Goal: Communication & Community: Answer question/provide support

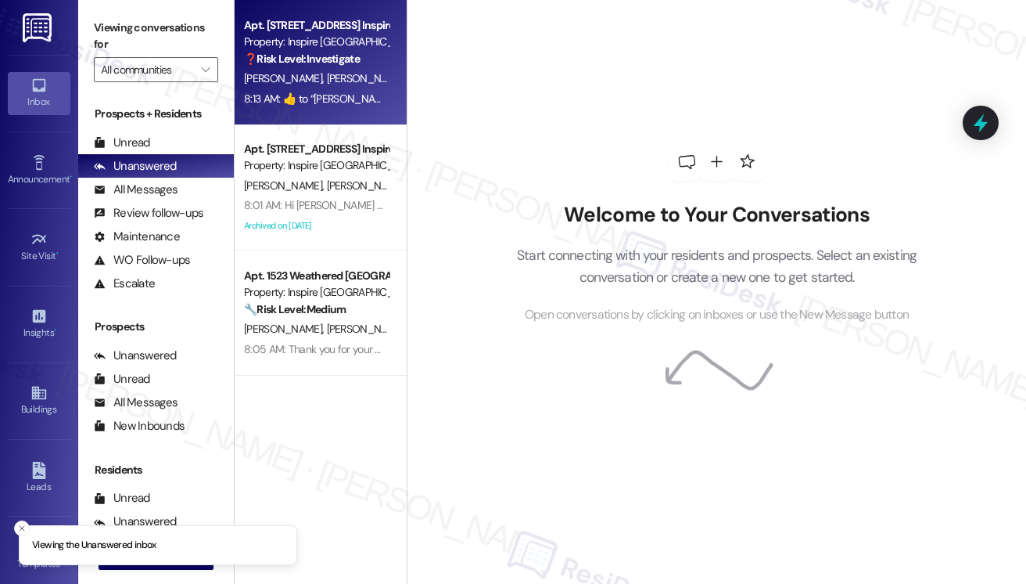
click at [353, 81] on span "[PERSON_NAME]" at bounding box center [368, 78] width 83 height 14
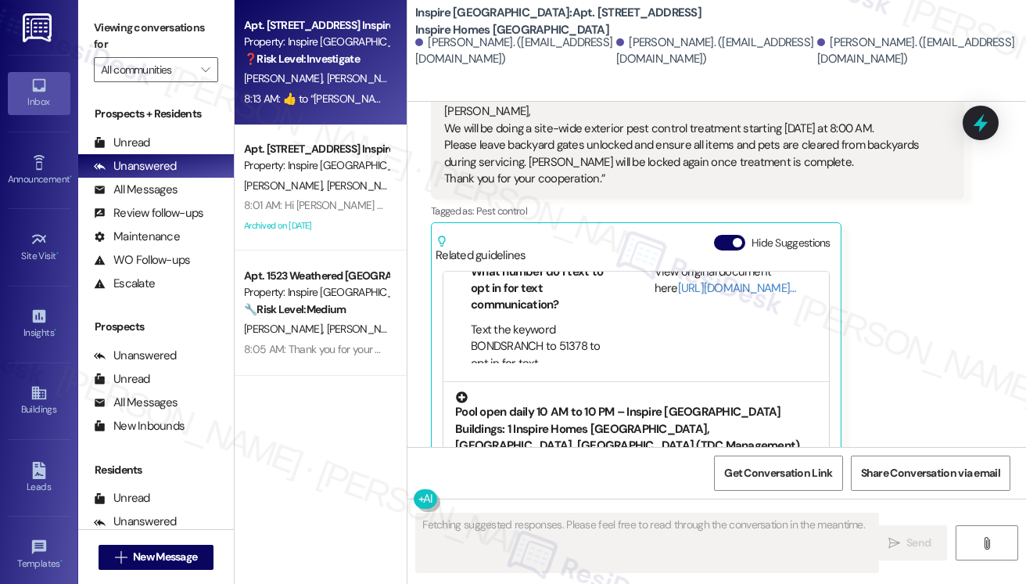
scroll to position [327, 0]
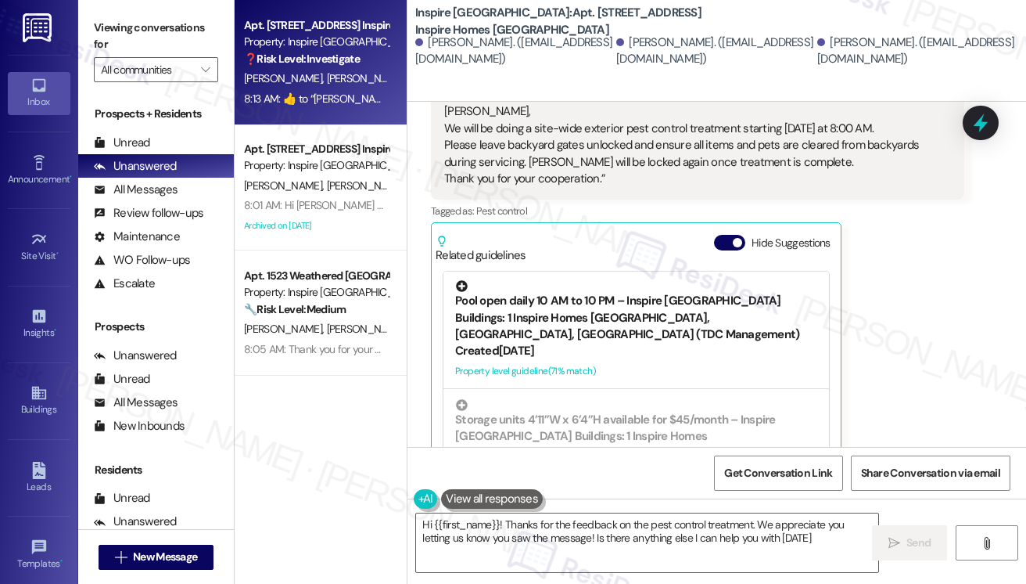
type textarea "Hi {{first_name}}! Thanks for the feedback on the pest control treatment. We ap…"
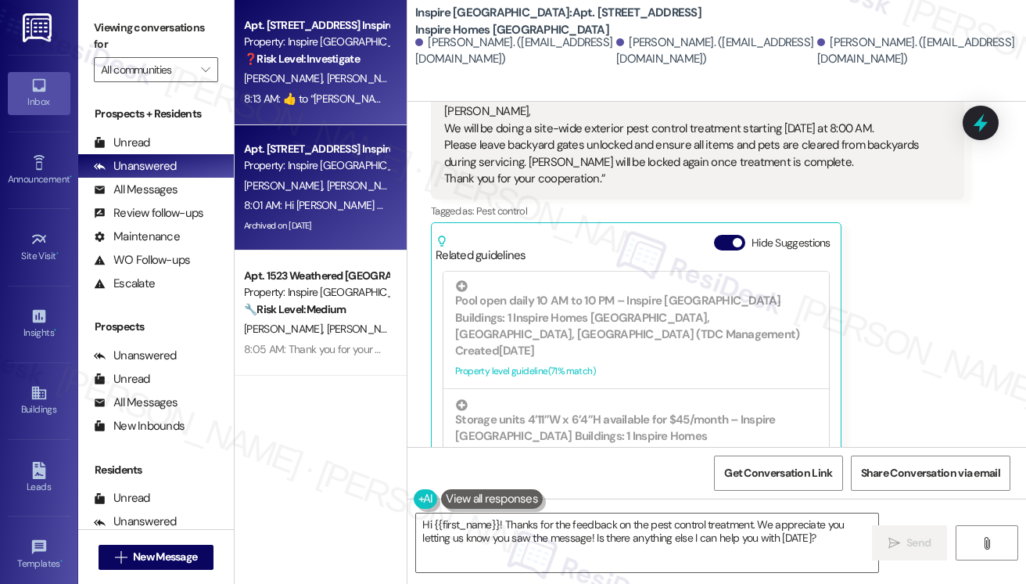
click at [366, 196] on div "8:01 AM: Hi [PERSON_NAME] and [PERSON_NAME], We will be doing a site-wide exter…" at bounding box center [317, 206] width 148 height 20
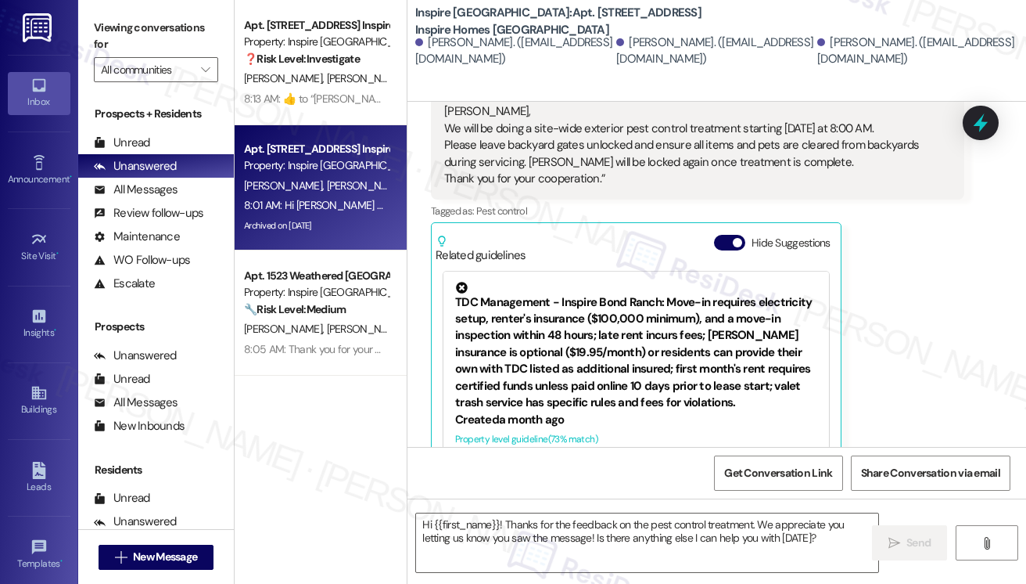
type textarea "Fetching suggested responses. Please feel free to read through the conversation…"
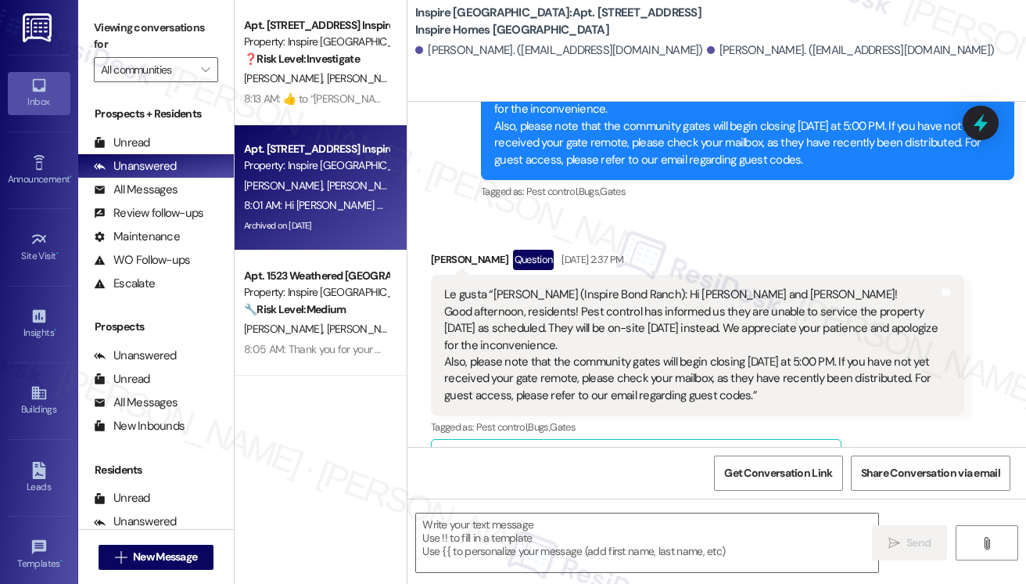
type textarea "Fetching suggested responses. Please feel free to read through the conversation…"
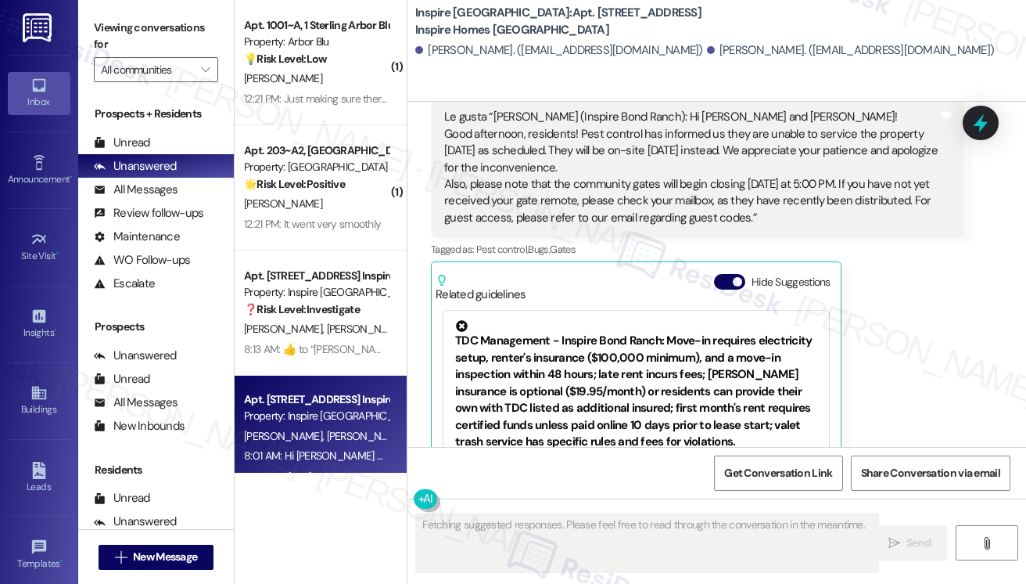
scroll to position [917, 0]
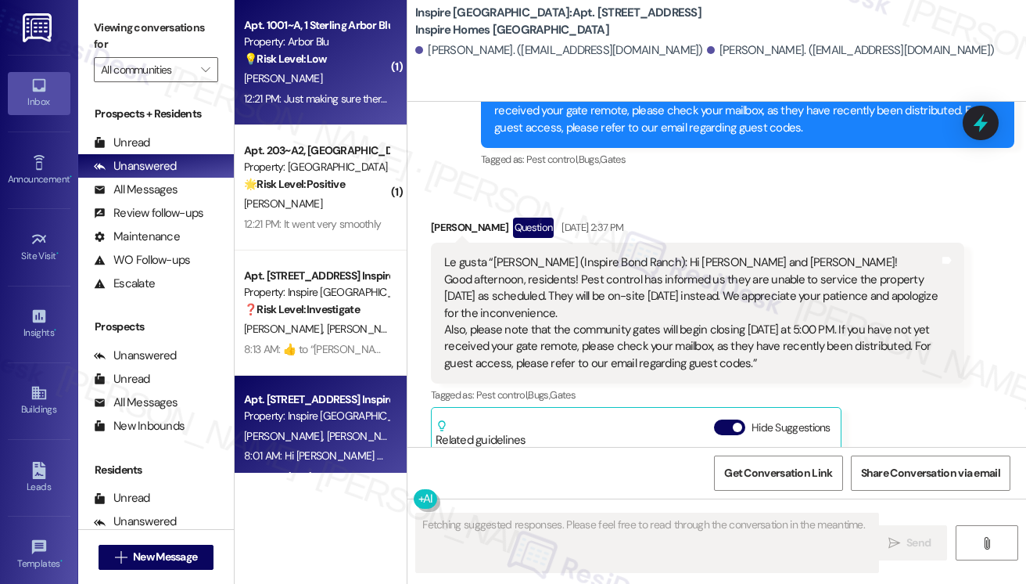
click at [368, 101] on div "12:21 PM: Just making sure there are some more bins available to bring up stuff…" at bounding box center [579, 99] width 670 height 14
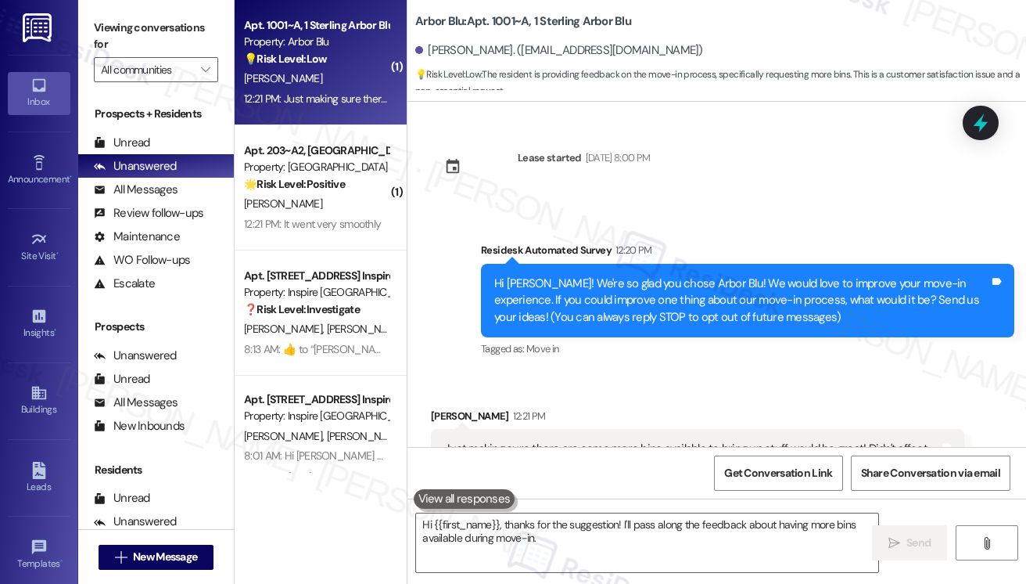
scroll to position [74, 0]
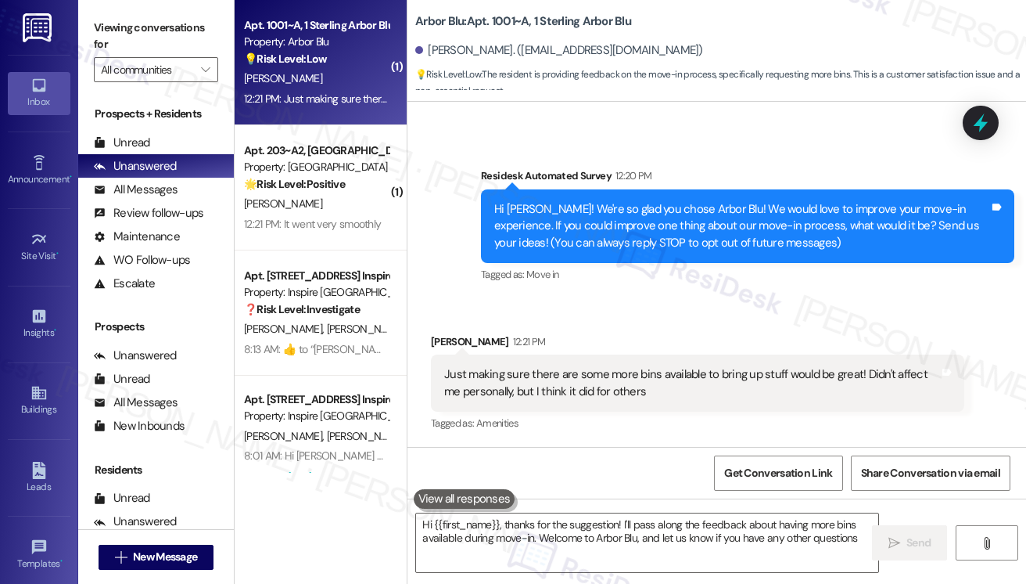
type textarea "Hi {{first_name}}, thanks for the suggestion! I'll pass along the feedback abou…"
click at [567, 376] on div "Just making sure there are some more bins available to bring up stuff would be …" at bounding box center [691, 383] width 495 height 34
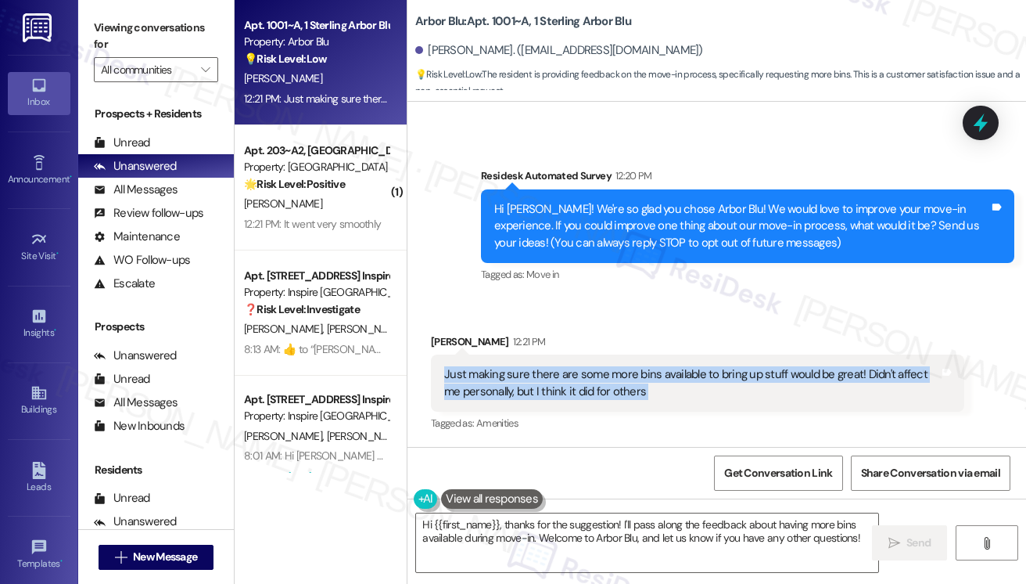
click at [567, 376] on div "Just making sure there are some more bins available to bring up stuff would be …" at bounding box center [691, 383] width 495 height 34
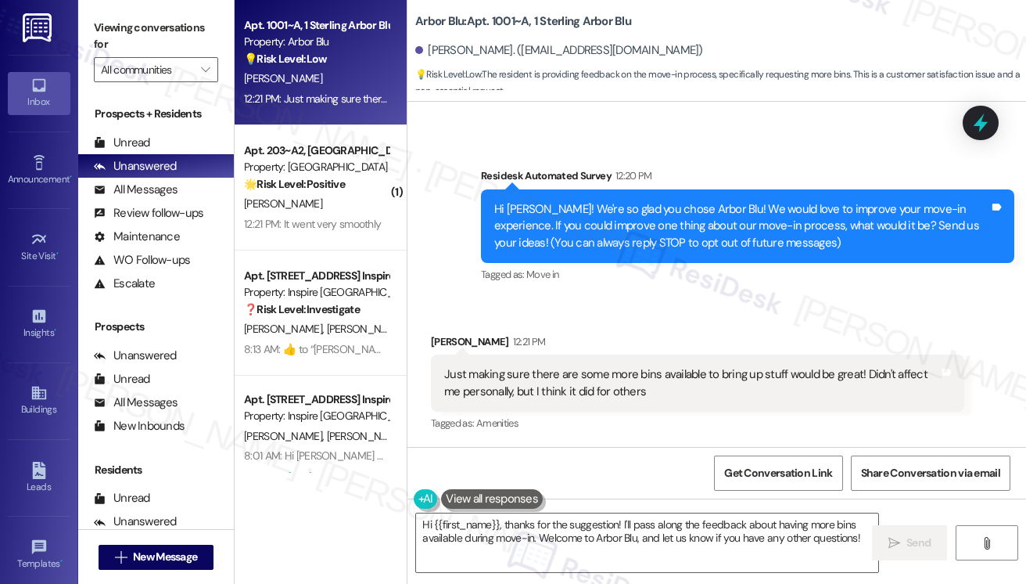
click at [682, 232] on div "Hi [PERSON_NAME]! We're so glad you chose Arbor Blu! We would love to improve y…" at bounding box center [741, 226] width 495 height 50
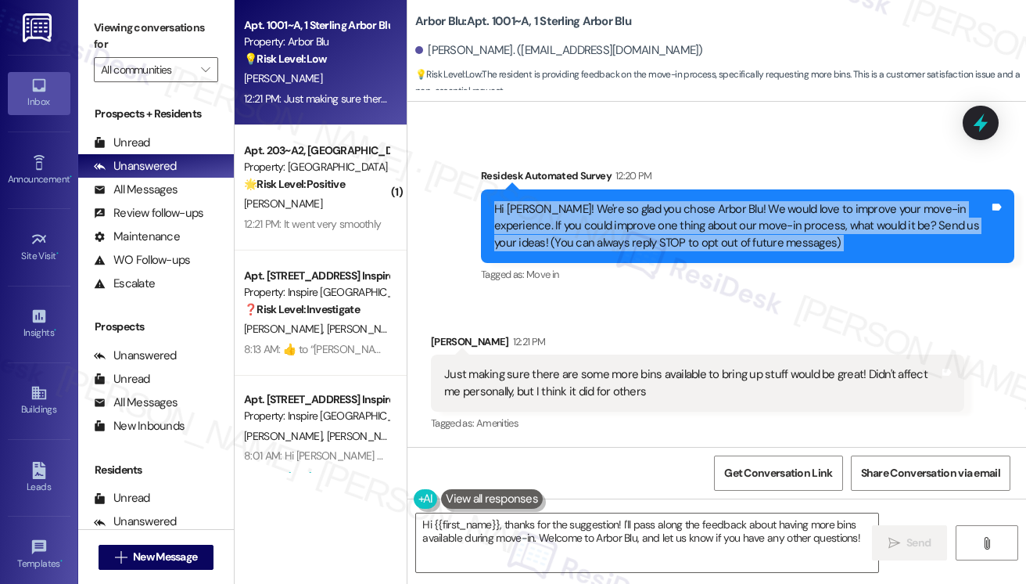
click at [682, 232] on div "Hi [PERSON_NAME]! We're so glad you chose Arbor Blu! We would love to improve y…" at bounding box center [741, 226] width 495 height 50
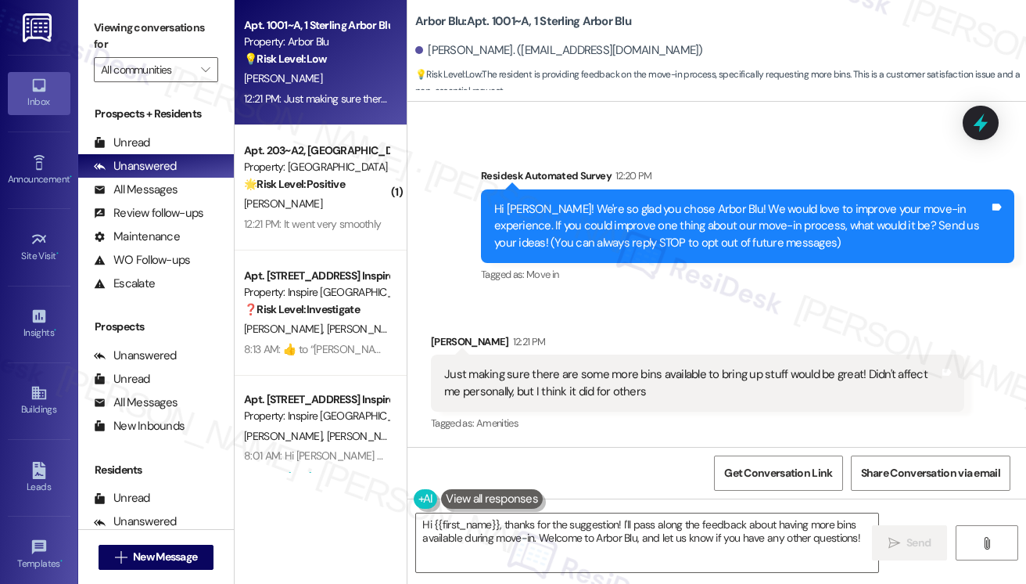
click at [586, 381] on div "Just making sure there are some more bins available to bring up stuff would be …" at bounding box center [691, 383] width 495 height 34
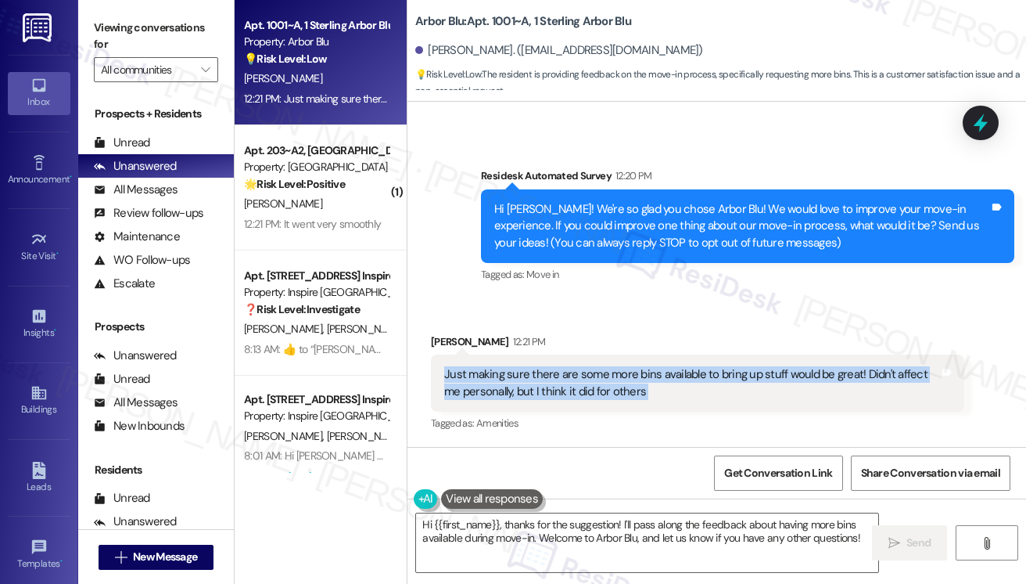
click at [586, 381] on div "Just making sure there are some more bins available to bring up stuff would be …" at bounding box center [691, 383] width 495 height 34
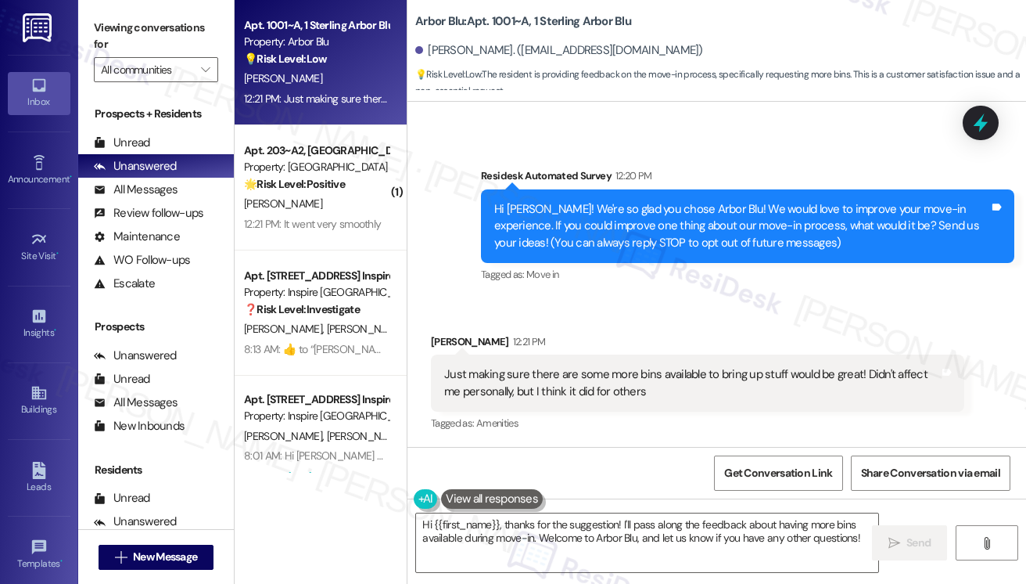
click at [713, 225] on div "Hi [PERSON_NAME]! We're so glad you chose Arbor Blu! We would love to improve y…" at bounding box center [741, 226] width 495 height 50
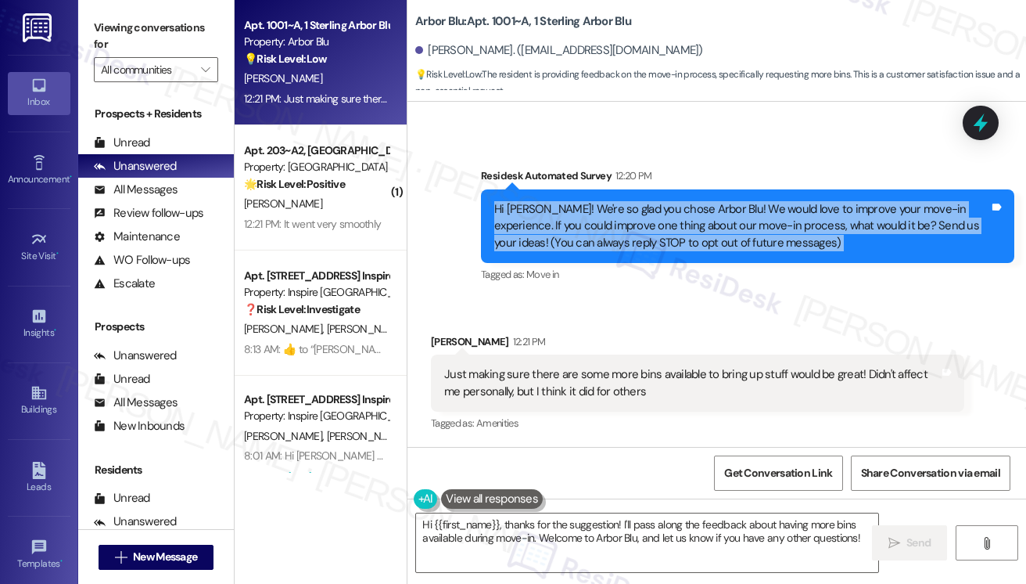
click at [713, 225] on div "Hi [PERSON_NAME]! We're so glad you chose Arbor Blu! We would love to improve y…" at bounding box center [741, 226] width 495 height 50
click at [660, 224] on div "Hi [PERSON_NAME]! We're so glad you chose Arbor Blu! We would love to improve y…" at bounding box center [741, 226] width 495 height 50
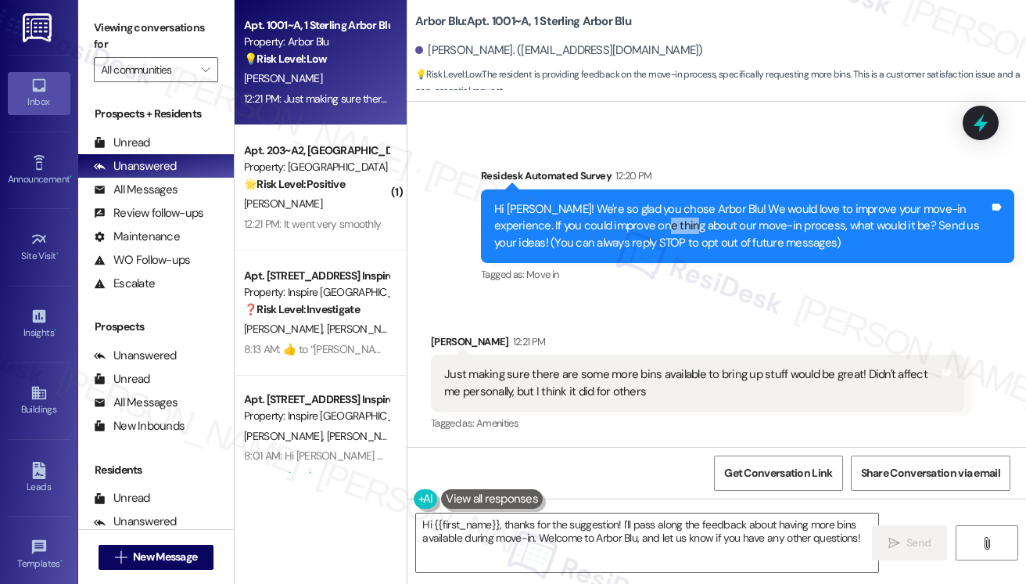
click at [660, 224] on div "Hi [PERSON_NAME]! We're so glad you chose Arbor Blu! We would love to improve y…" at bounding box center [741, 226] width 495 height 50
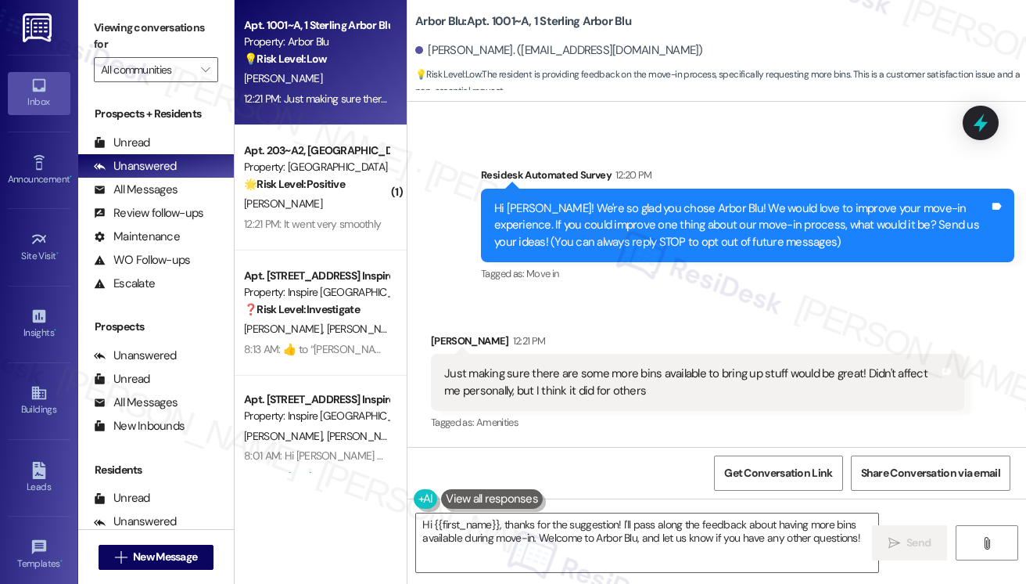
click at [531, 365] on div "Just making sure there are some more bins available to bring up stuff would be …" at bounding box center [691, 382] width 495 height 34
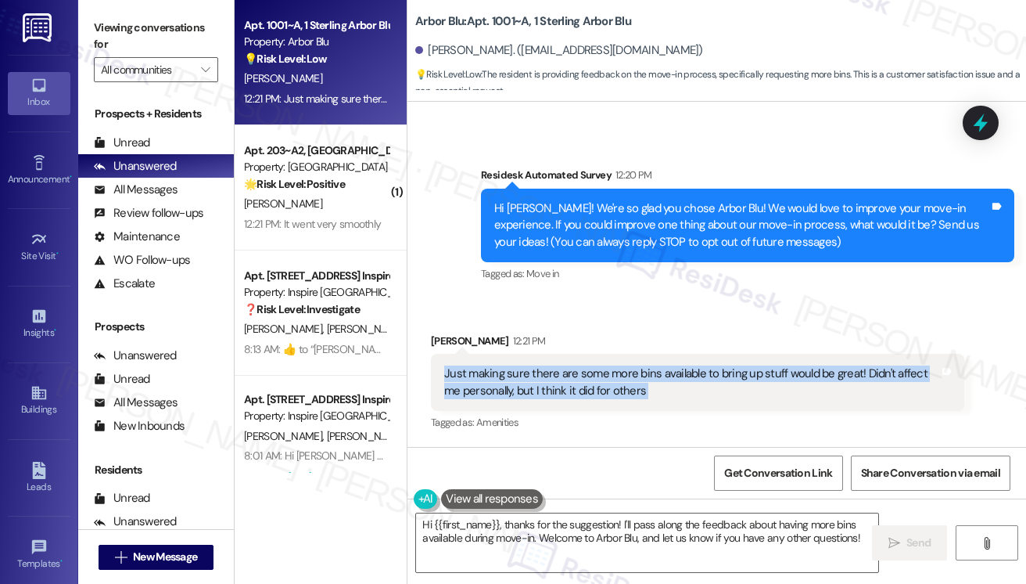
click at [531, 365] on div "Just making sure there are some more bins available to bring up stuff would be …" at bounding box center [691, 382] width 495 height 34
click at [864, 538] on textarea "Hi {{first_name}}, thanks for the suggestion! I'll pass along the feedback abou…" at bounding box center [647, 542] width 462 height 59
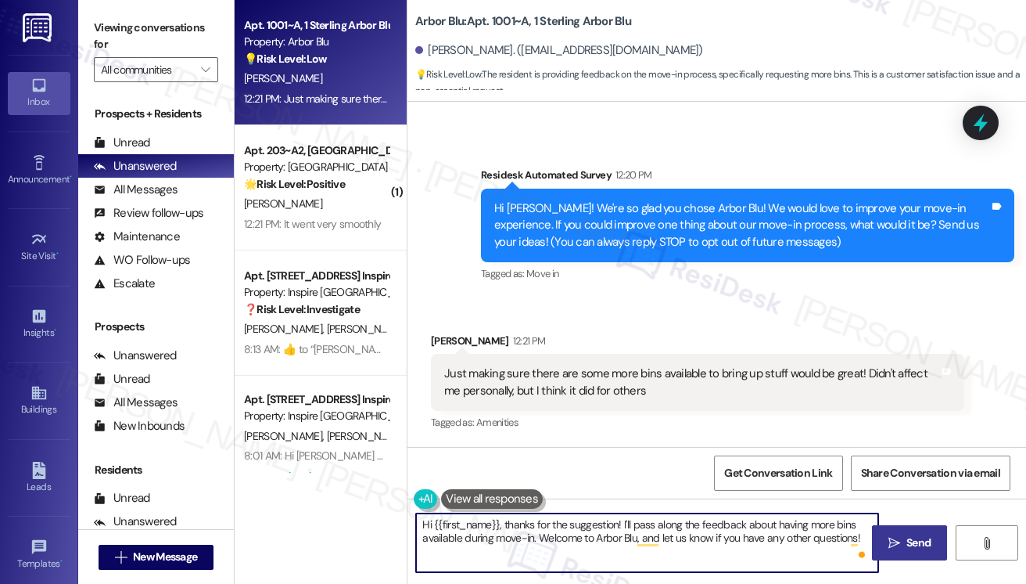
click at [925, 534] on span "Send" at bounding box center [919, 542] width 24 height 16
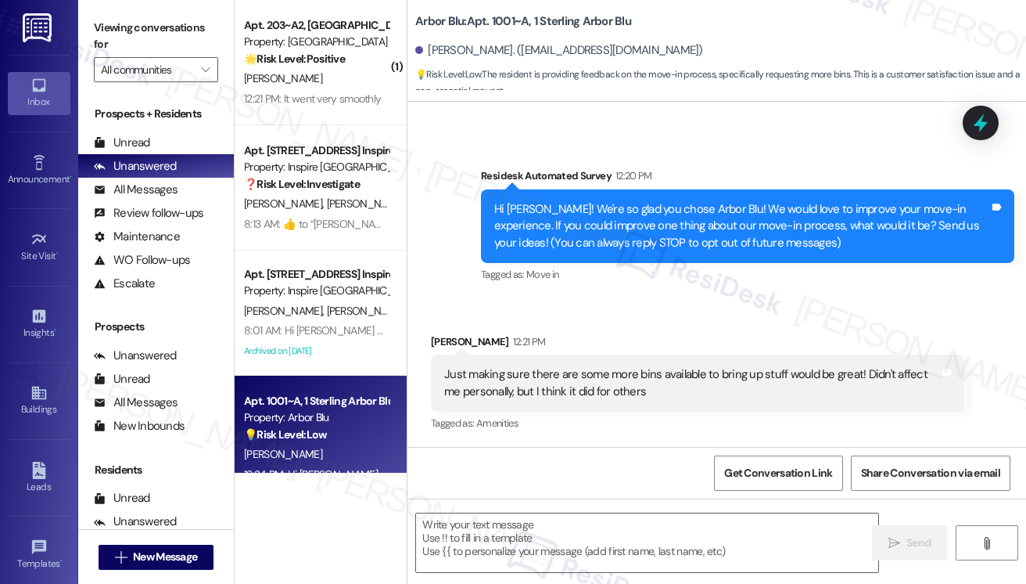
scroll to position [200, 0]
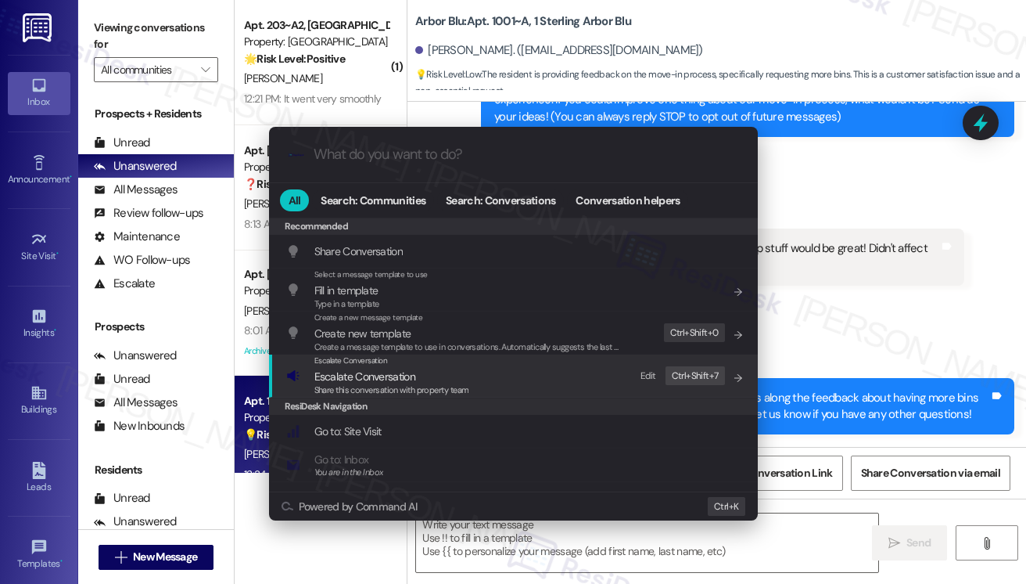
click at [451, 373] on span "Escalate Conversation" at bounding box center [391, 376] width 155 height 17
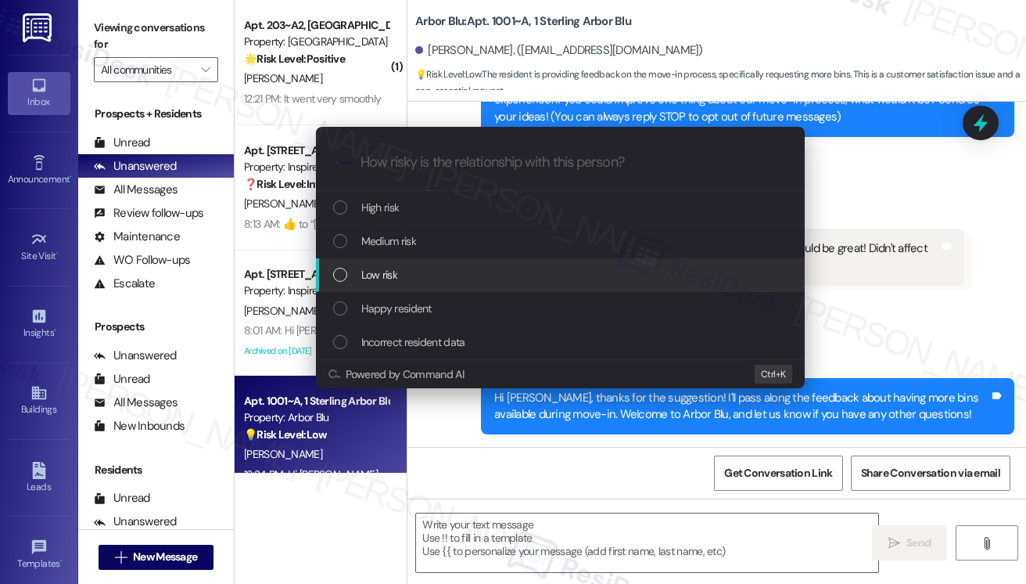
click at [416, 276] on div "Low risk" at bounding box center [562, 274] width 458 height 17
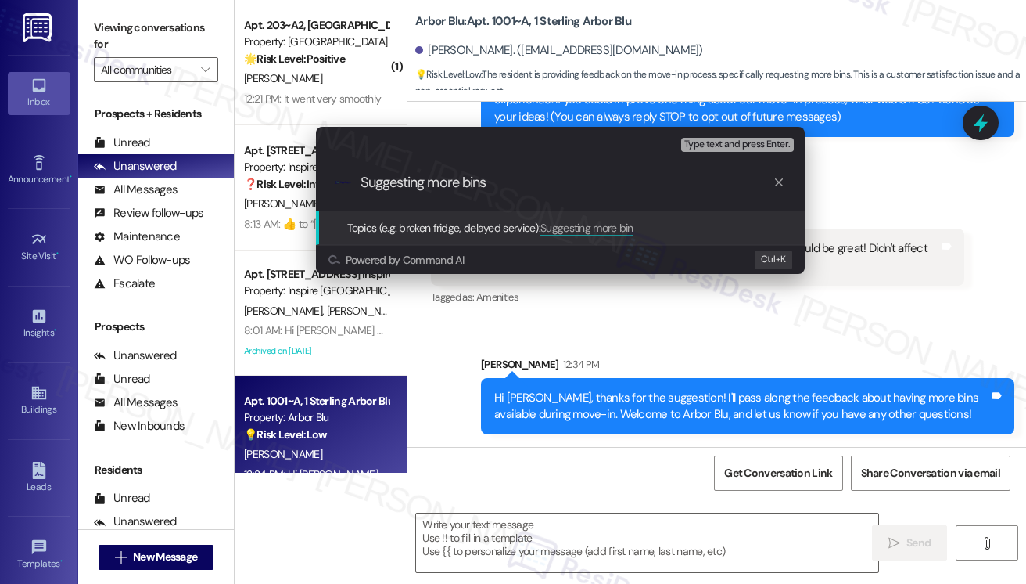
type input "Suggesting more bins"
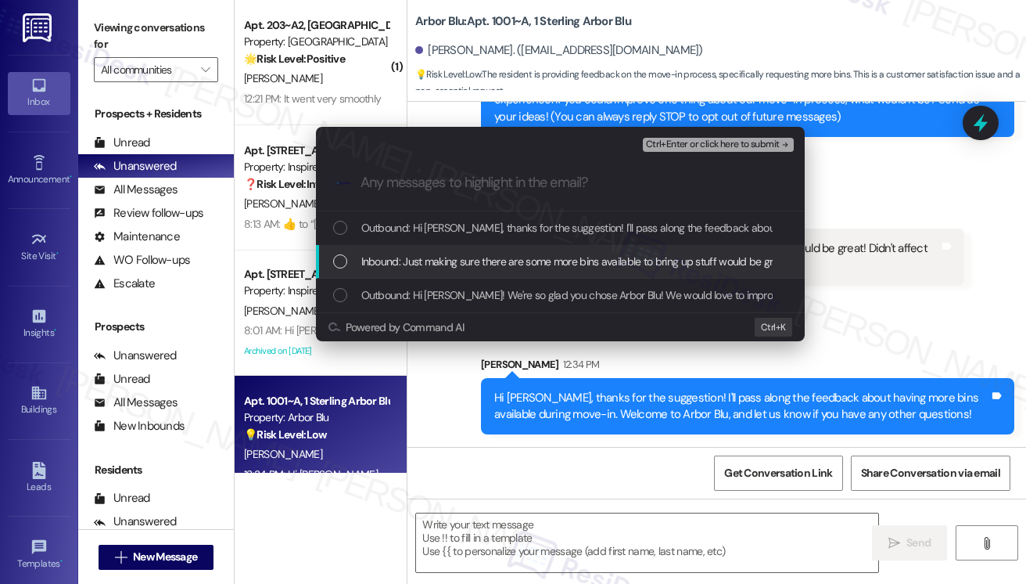
click at [544, 253] on span "Inbound: Just making sure there are some more bins available to bring up stuff …" at bounding box center [697, 261] width 673 height 17
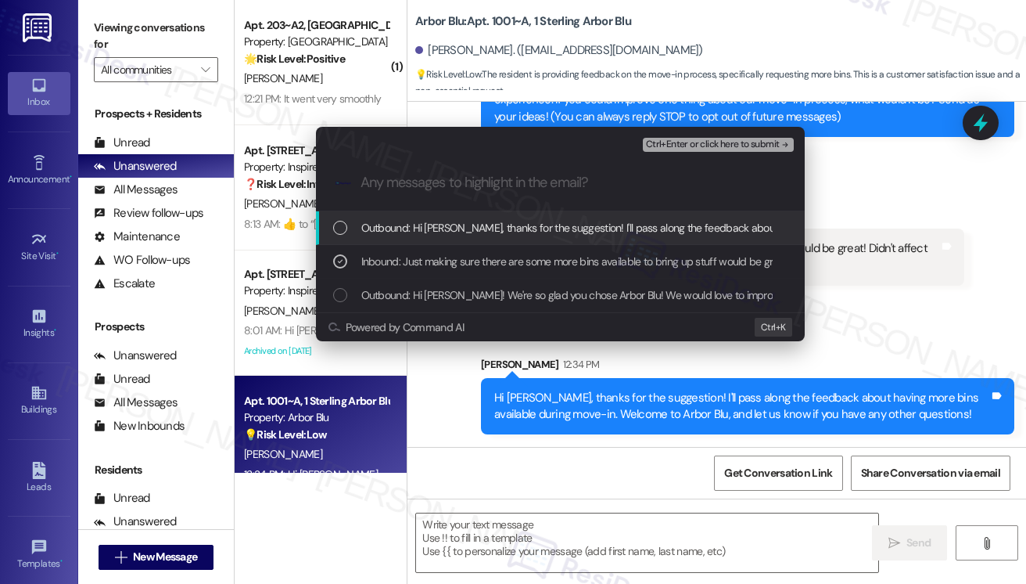
click at [708, 140] on span "Ctrl+Enter or click here to submit" at bounding box center [713, 144] width 134 height 11
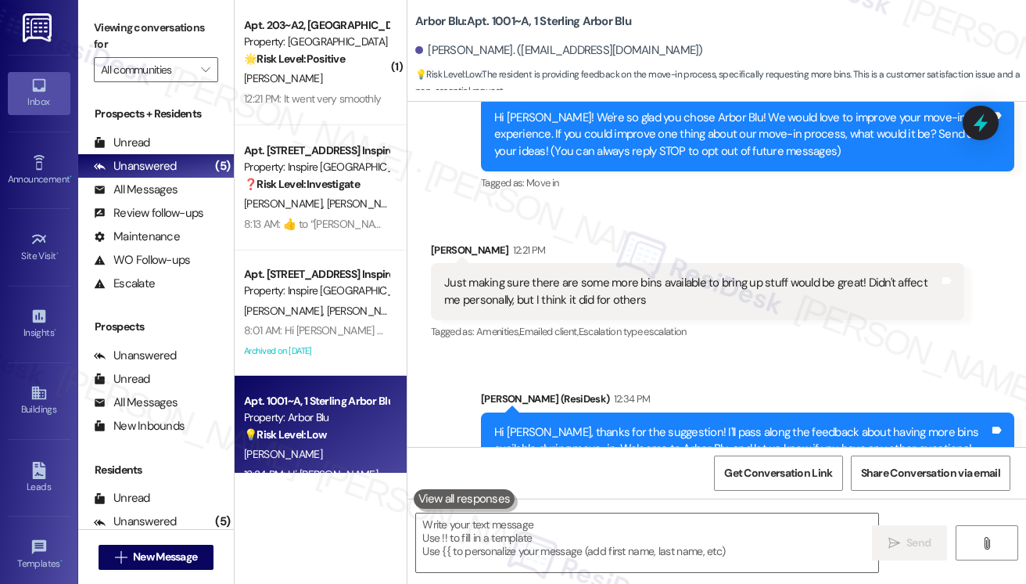
scroll to position [224, 0]
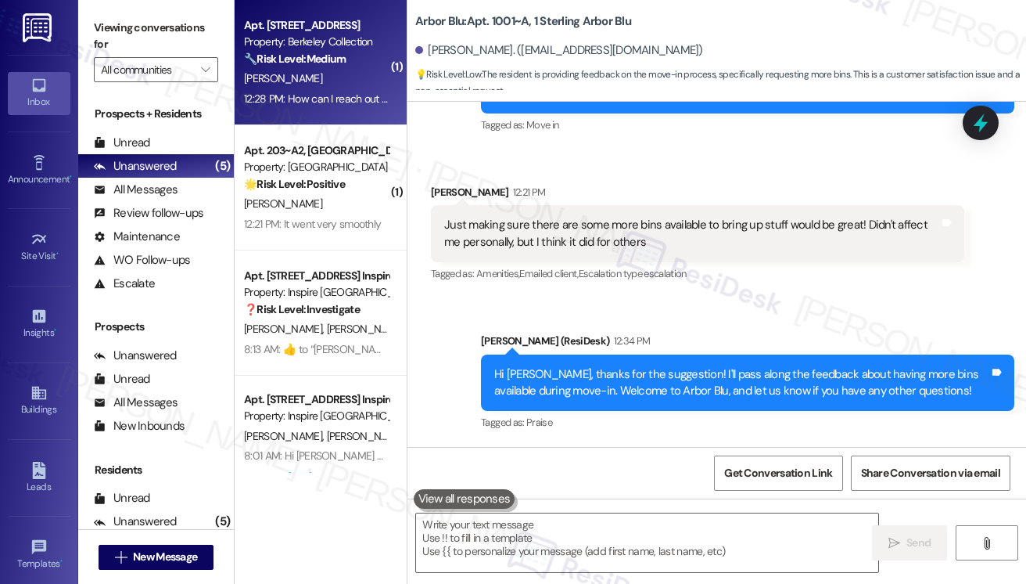
click at [336, 102] on div "12:28 PM: How can I reach out to you guys via email, I send emails for check in…" at bounding box center [476, 99] width 465 height 14
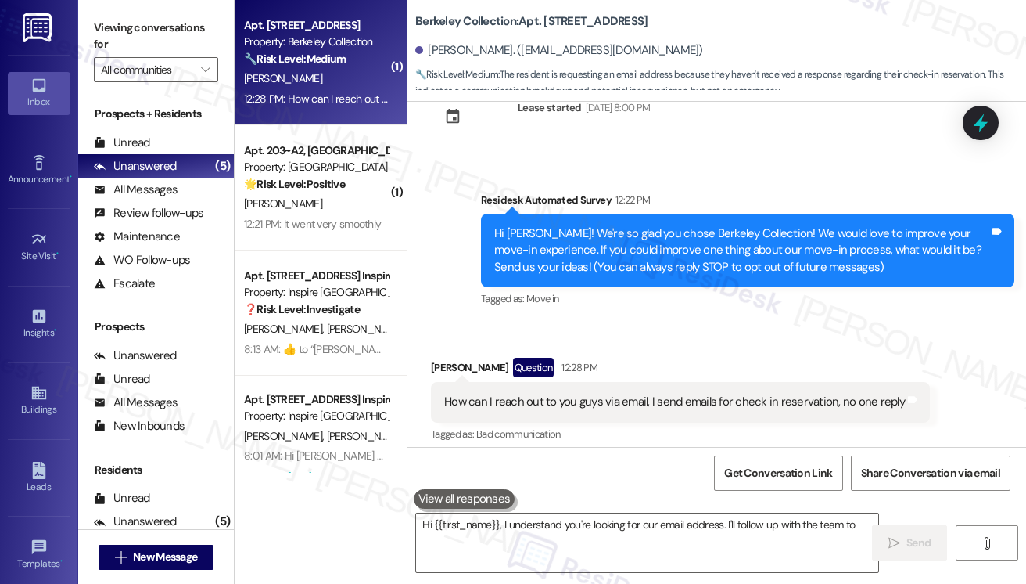
scroll to position [60, 0]
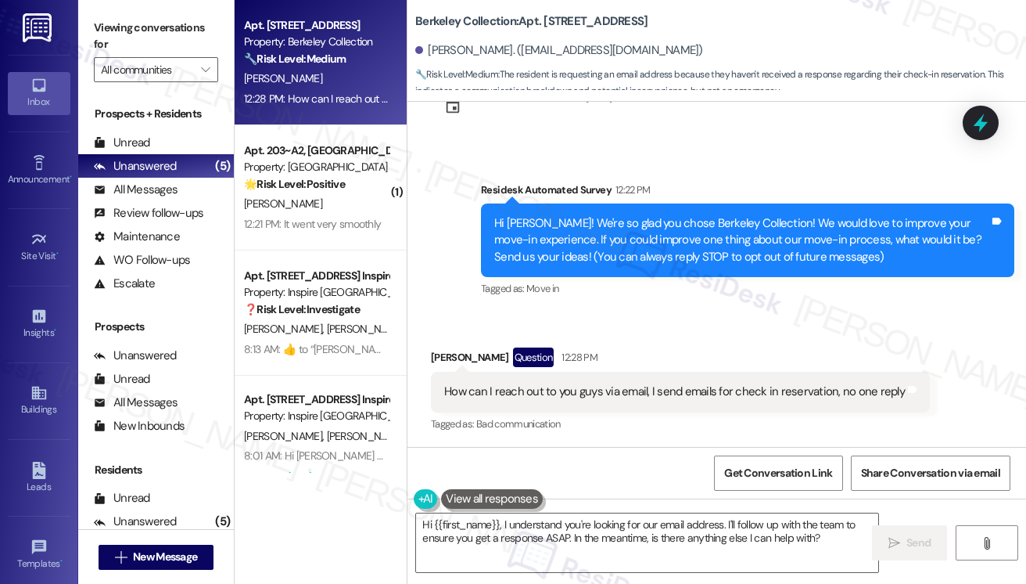
click at [657, 395] on div "How can I reach out to you guys via email, I send emails for check in reservati…" at bounding box center [674, 391] width 461 height 16
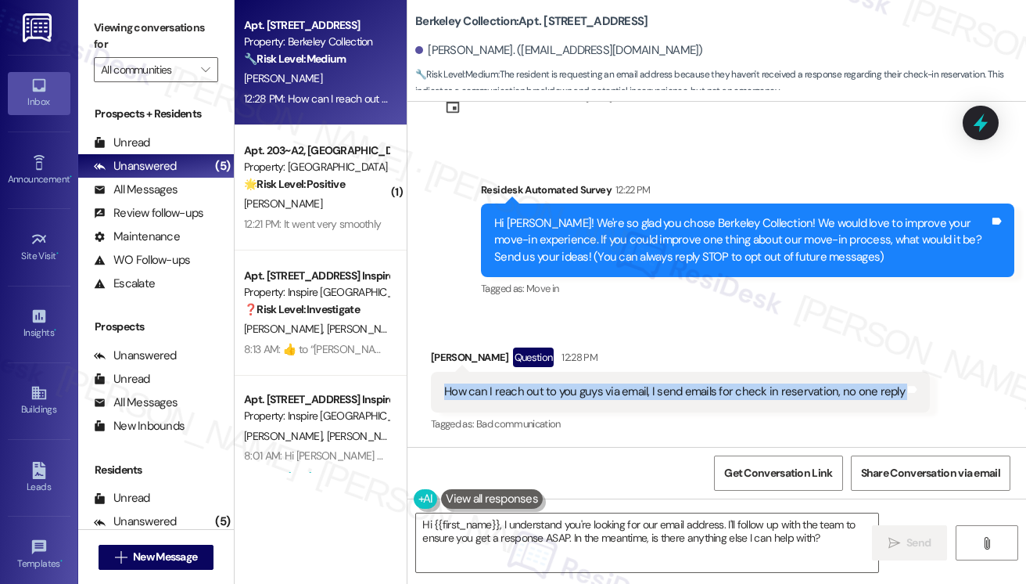
click at [657, 395] on div "How can I reach out to you guys via email, I send emails for check in reservati…" at bounding box center [674, 391] width 461 height 16
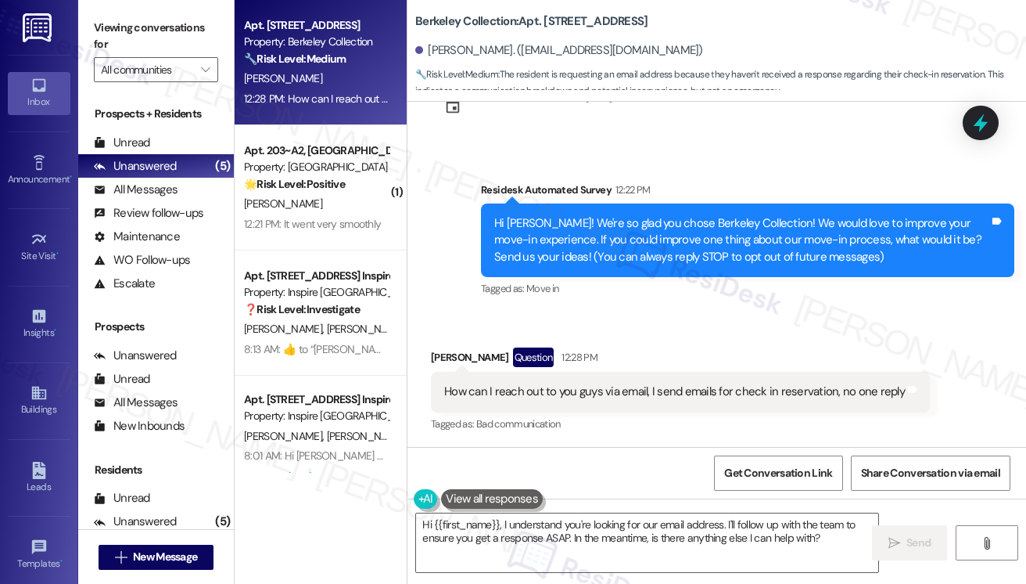
click at [803, 245] on div "Hi [PERSON_NAME]! We're so glad you chose Berkeley Collection! We would love to…" at bounding box center [741, 240] width 495 height 50
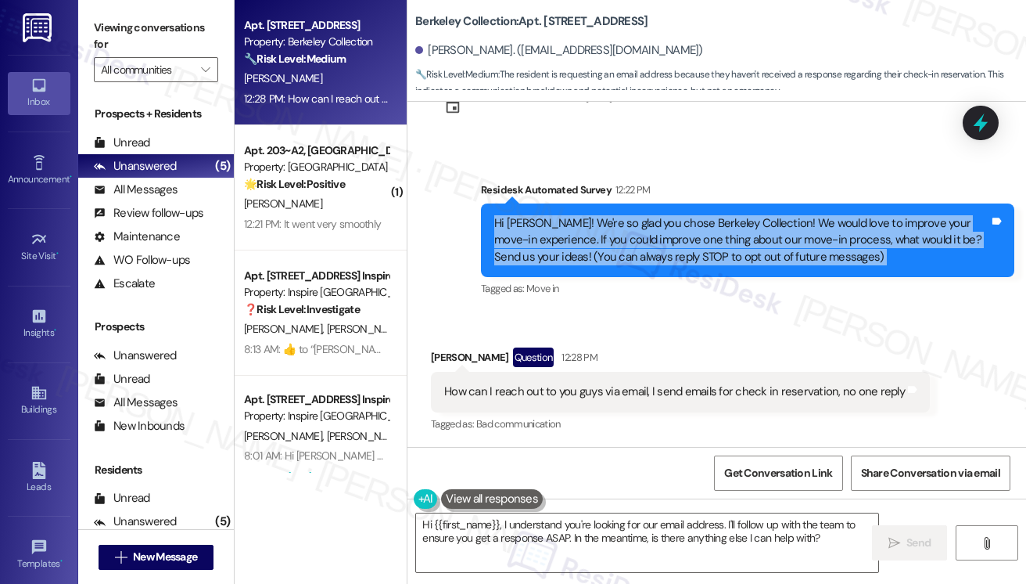
click at [803, 245] on div "Hi [PERSON_NAME]! We're so glad you chose Berkeley Collection! We would love to…" at bounding box center [741, 240] width 495 height 50
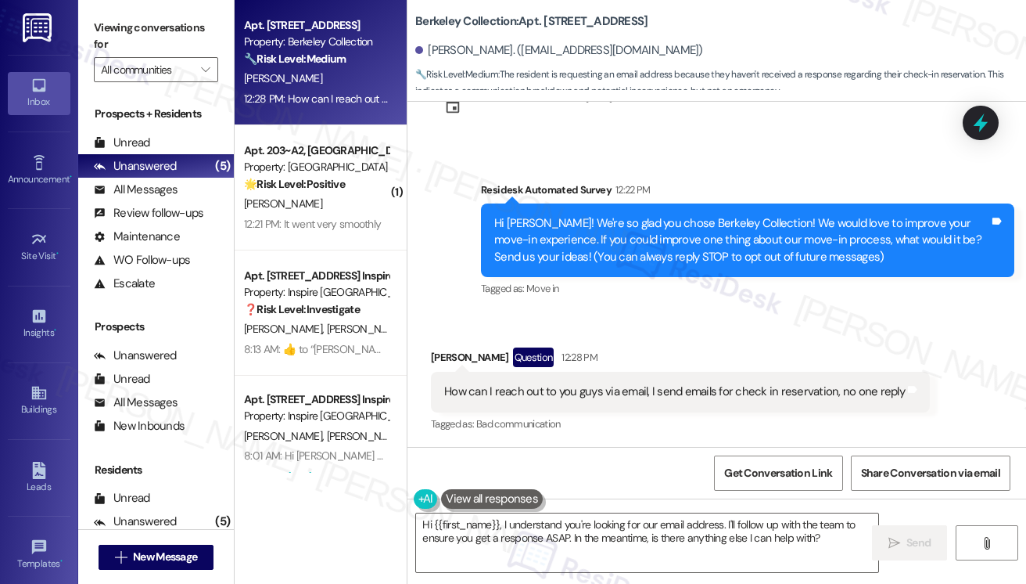
click at [732, 386] on div "How can I reach out to you guys via email, I send emails for check in reservati…" at bounding box center [674, 391] width 461 height 16
click at [733, 386] on div "How can I reach out to you guys via email, I send emails for check in reservati…" at bounding box center [674, 391] width 461 height 16
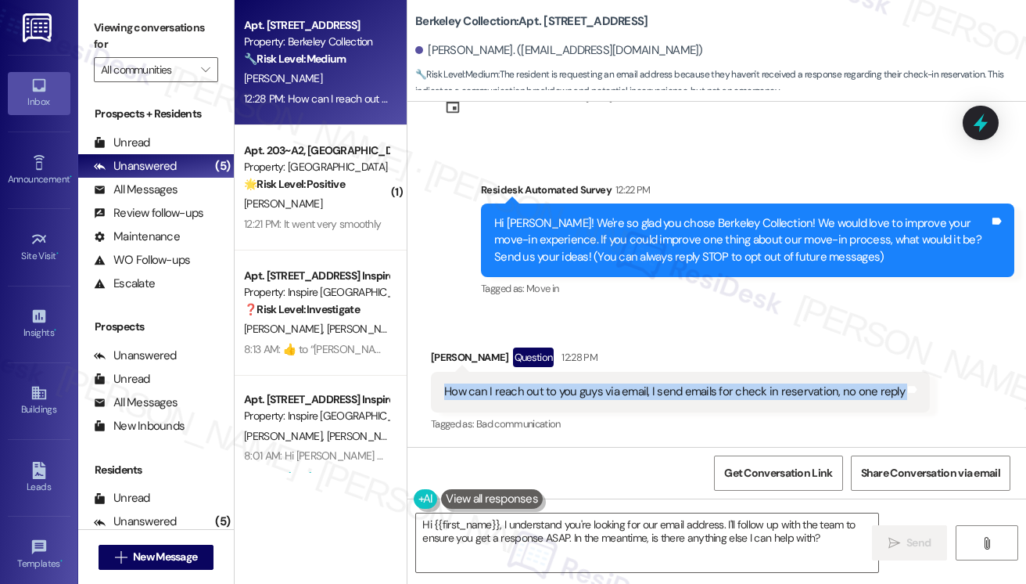
click at [733, 386] on div "How can I reach out to you guys via email, I send emails for check in reservati…" at bounding box center [674, 391] width 461 height 16
copy div "How can I reach out to you guys via email, I send emails for check in reservati…"
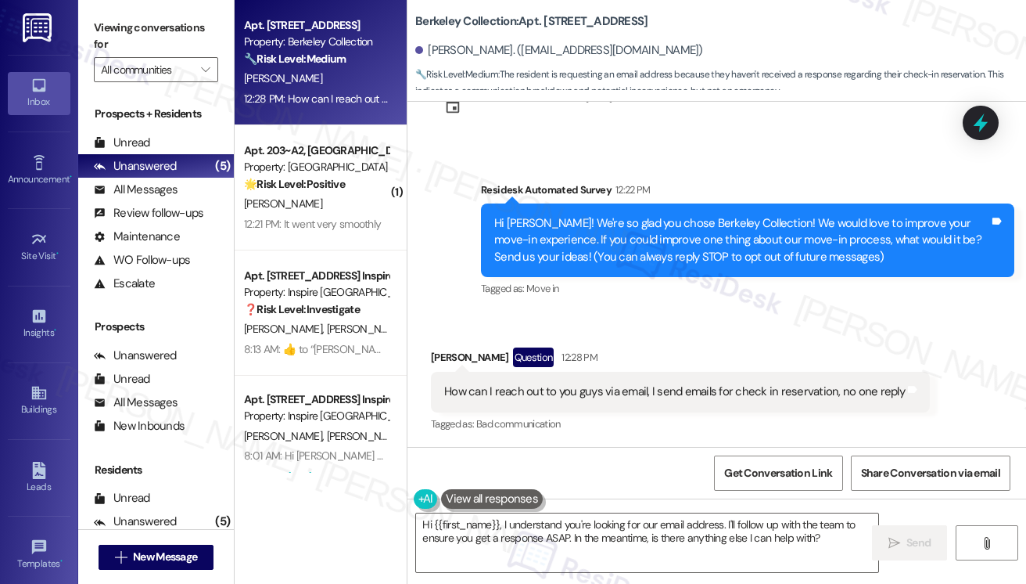
click at [135, 8] on div "Viewing conversations for All communities " at bounding box center [156, 49] width 156 height 98
click at [675, 537] on textarea "Hi {{first_name}}, I understand you're looking for our email address. I'll foll…" at bounding box center [647, 542] width 462 height 59
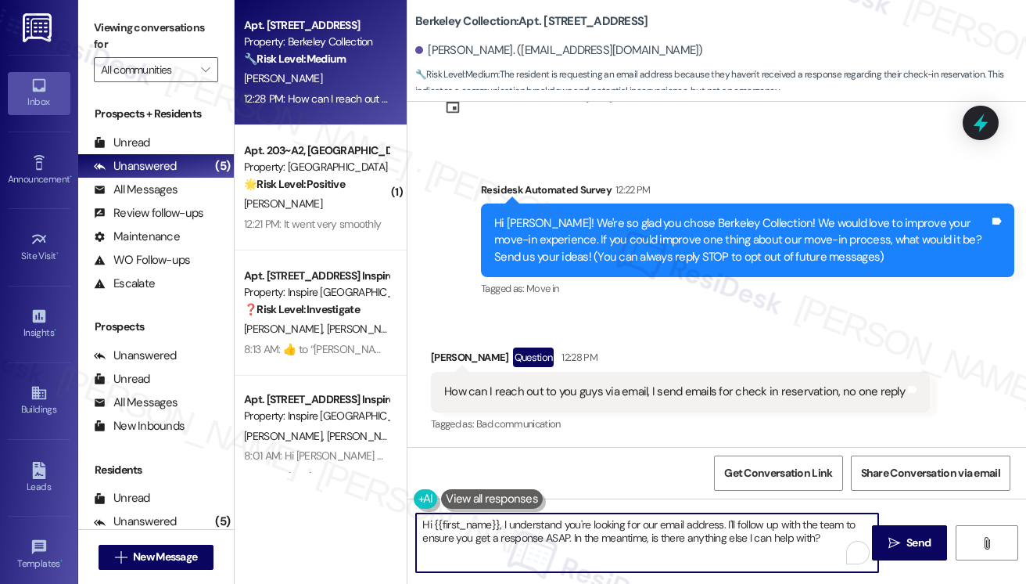
click at [677, 537] on textarea "Hi {{first_name}}, I understand you're looking for our email address. I'll foll…" at bounding box center [647, 542] width 462 height 59
click at [836, 529] on textarea "Hi {{first_name}}, I understand you're looking for our email address. I'll foll…" at bounding box center [647, 542] width 462 height 59
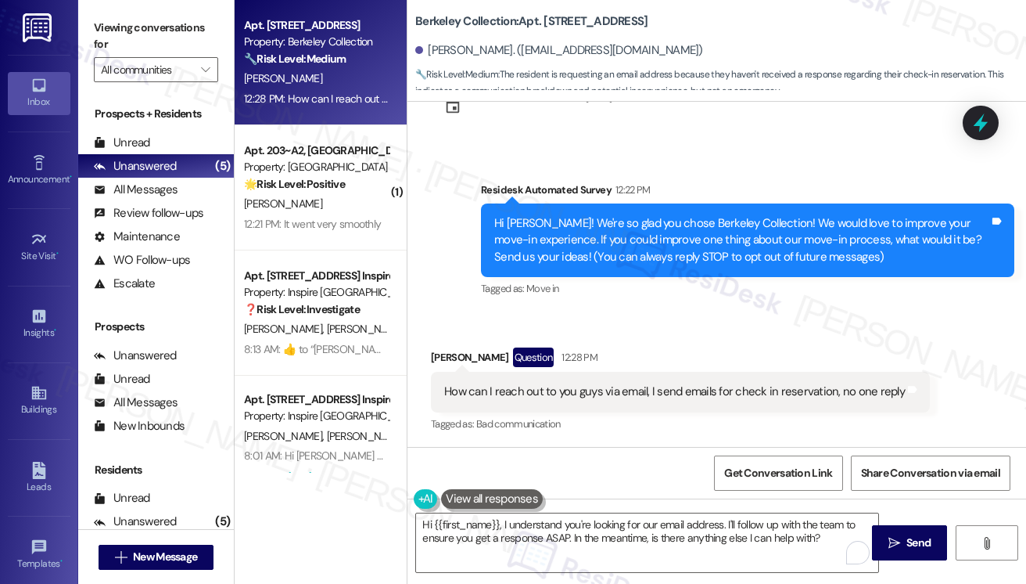
click at [103, 27] on label "Viewing conversations for" at bounding box center [156, 36] width 124 height 41
click at [120, 22] on label "Viewing conversations for" at bounding box center [156, 36] width 124 height 41
click at [446, 24] on b "Berkeley Collection: Apt. [STREET_ADDRESS]" at bounding box center [531, 21] width 232 height 16
copy b "Berkeley"
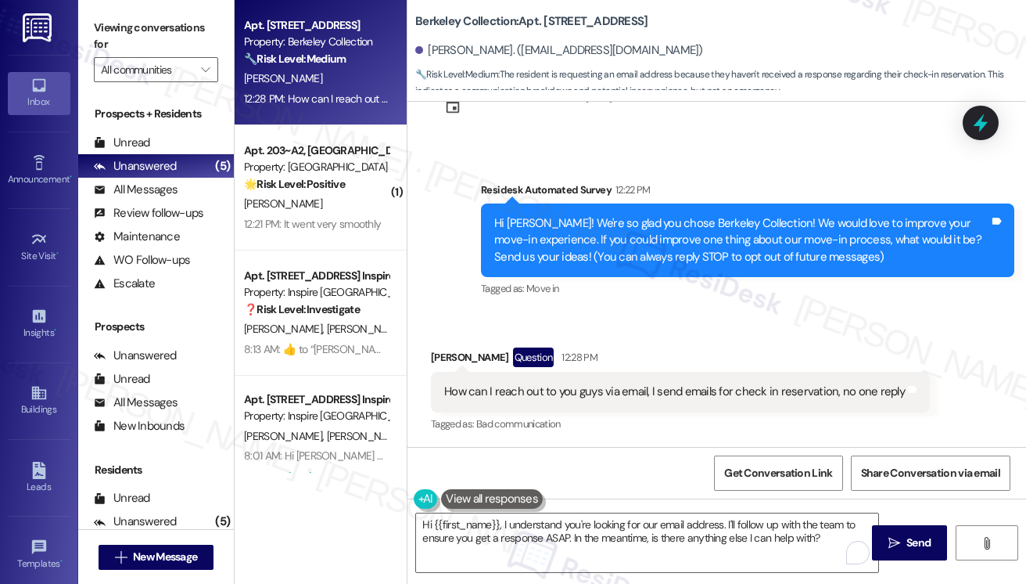
click at [110, 40] on label "Viewing conversations for" at bounding box center [156, 36] width 124 height 41
click at [105, 34] on label "Viewing conversations for" at bounding box center [156, 36] width 124 height 41
click at [745, 397] on div "How can I reach out to you guys via email, I send emails for check in reservati…" at bounding box center [674, 391] width 461 height 16
click at [746, 397] on div "How can I reach out to you guys via email, I send emails for check in reservati…" at bounding box center [674, 391] width 461 height 16
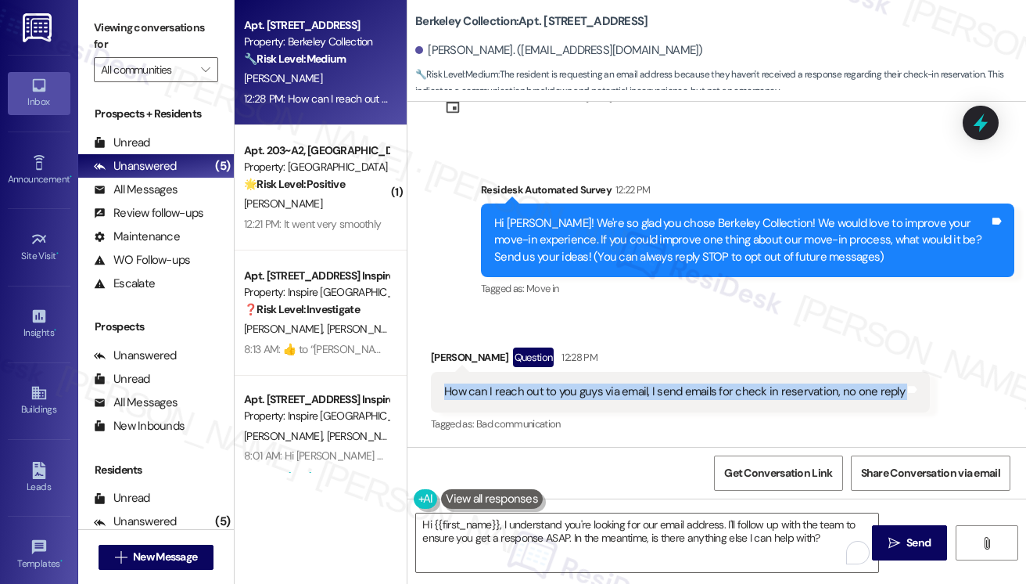
click at [746, 397] on div "How can I reach out to you guys via email, I send emails for check in reservati…" at bounding box center [674, 391] width 461 height 16
copy div "How can I reach out to you guys via email, I send emails for check in reservati…"
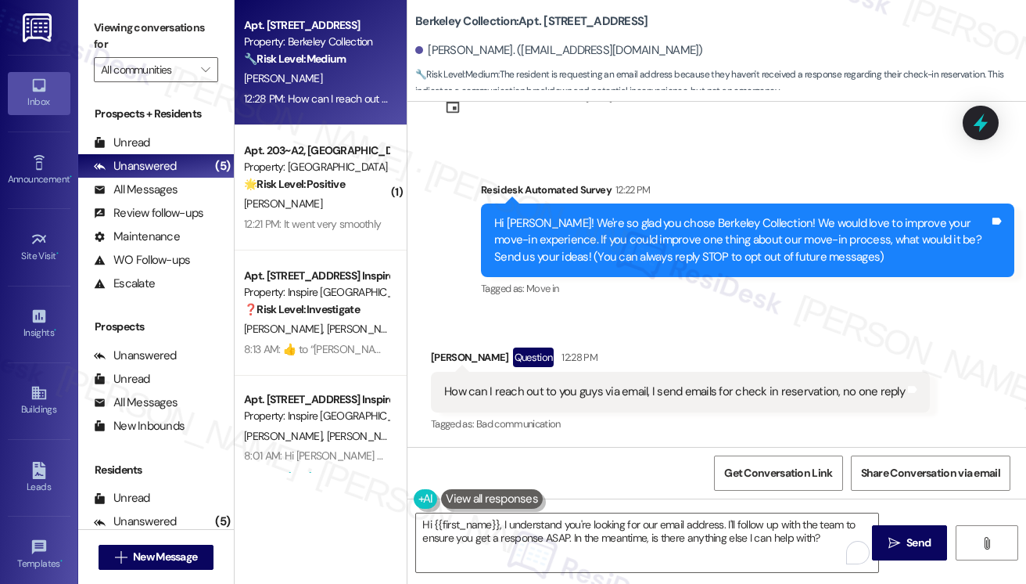
click at [113, 24] on label "Viewing conversations for" at bounding box center [156, 36] width 124 height 41
click at [116, 47] on label "Viewing conversations for" at bounding box center [156, 36] width 124 height 41
click at [665, 400] on div "How can I reach out to you guys via email, I send emails for check in reservati…" at bounding box center [674, 391] width 461 height 16
drag, startPoint x: 102, startPoint y: 30, endPoint x: 181, endPoint y: 85, distance: 95.9
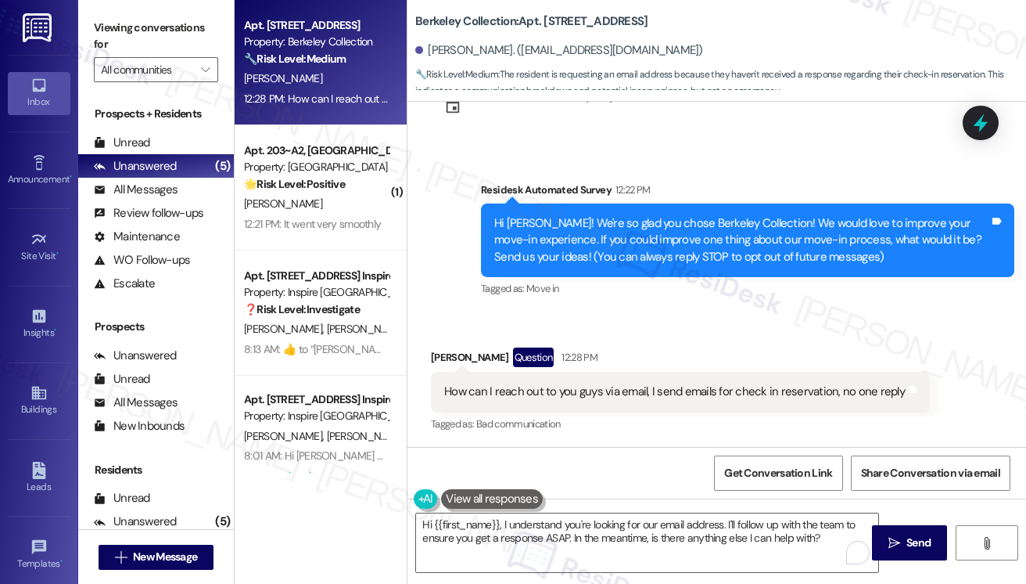
click at [102, 30] on label "Viewing conversations for" at bounding box center [156, 36] width 124 height 41
click at [576, 516] on textarea "Hi {{first_name}}, I understand you're looking for our email address. I'll foll…" at bounding box center [647, 542] width 462 height 59
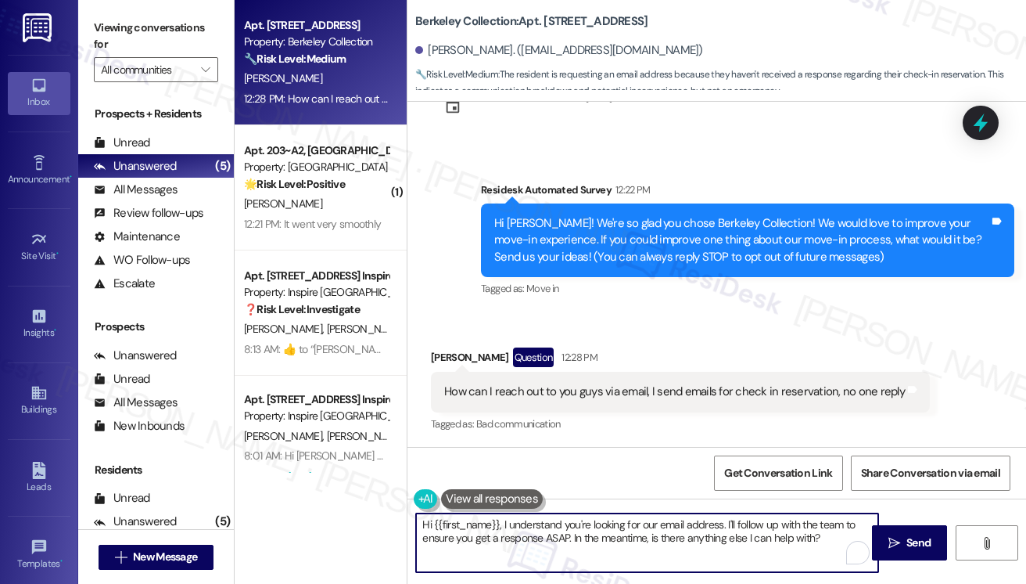
click at [576, 516] on textarea "Hi {{first_name}}, I understand you're looking for our email address. I'll foll…" at bounding box center [647, 542] width 462 height 59
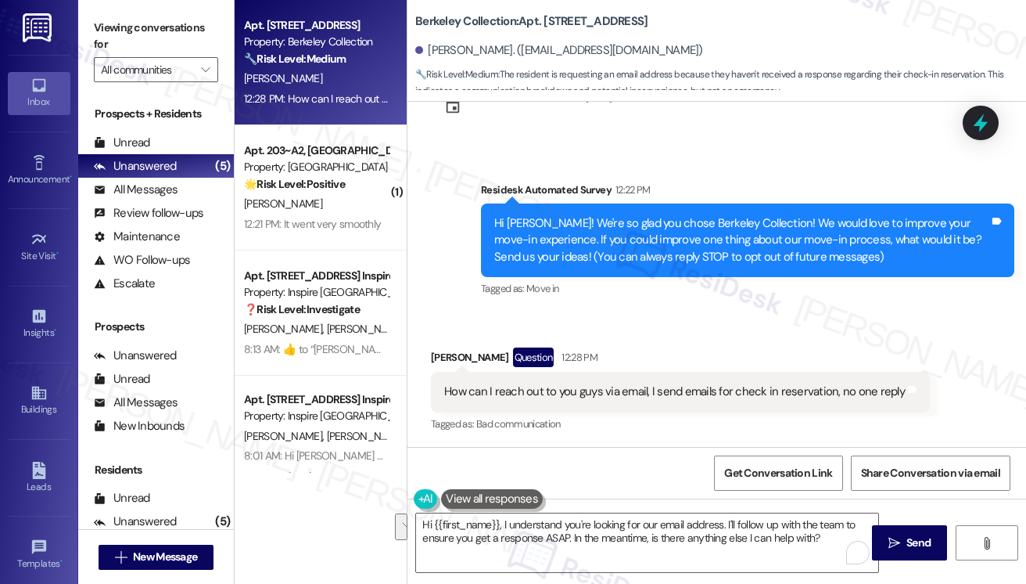
click at [116, 42] on label "Viewing conversations for" at bounding box center [156, 36] width 124 height 41
click at [746, 392] on div "How can I reach out to you guys via email, I send emails for check in reservati…" at bounding box center [674, 391] width 461 height 16
click at [751, 391] on div "How can I reach out to you guys via email, I send emails for check in reservati…" at bounding box center [674, 391] width 461 height 16
click at [113, 21] on label "Viewing conversations for" at bounding box center [156, 36] width 124 height 41
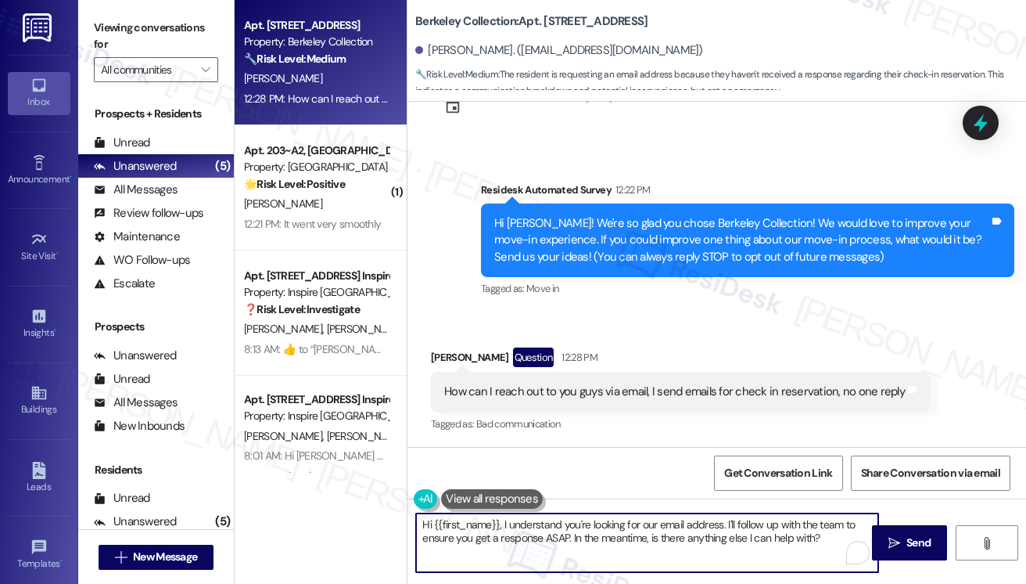
click at [661, 522] on textarea "Hi {{first_name}}, I understand you're looking for our email address. I'll foll…" at bounding box center [647, 542] width 462 height 59
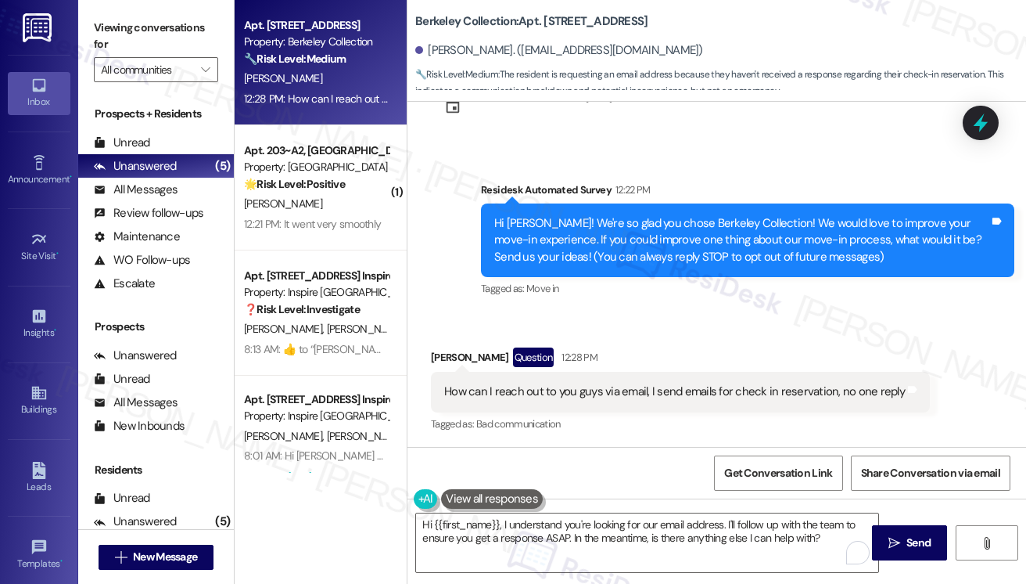
drag, startPoint x: 107, startPoint y: 35, endPoint x: 268, endPoint y: 124, distance: 184.2
click at [107, 35] on label "Viewing conversations for" at bounding box center [156, 36] width 124 height 41
click at [565, 536] on textarea "Hi {{first_name}}, I understand you're looking for our email address. I'll foll…" at bounding box center [647, 542] width 462 height 59
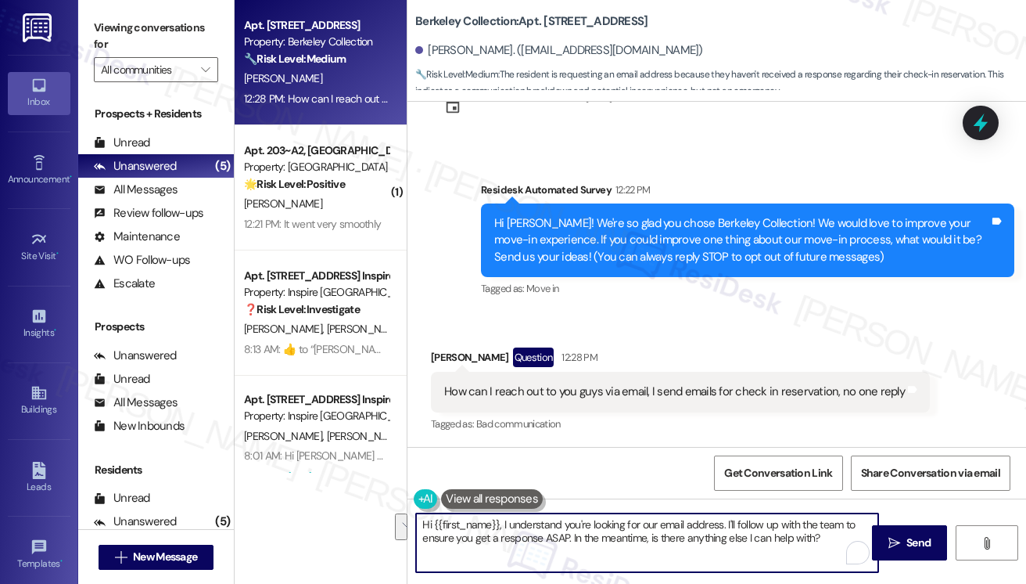
click at [604, 535] on textarea "Hi {{first_name}}, I understand you're looking for our email address. I'll foll…" at bounding box center [647, 542] width 462 height 59
drag, startPoint x: 832, startPoint y: 541, endPoint x: 726, endPoint y: 517, distance: 109.0
click at [726, 517] on textarea "Hi {{first_name}}, I understand you're looking for our email address. I'll foll…" at bounding box center [647, 542] width 462 height 59
paste textarea "Hi {{first_name}}, sorry again for the trouble with the emails. Just so I can h…"
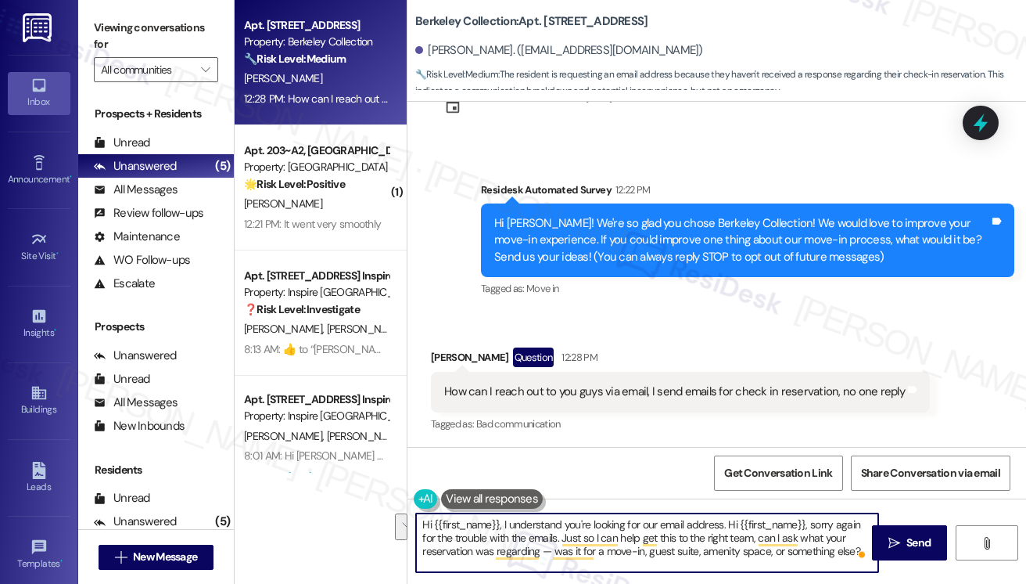
drag, startPoint x: 559, startPoint y: 538, endPoint x: 726, endPoint y: 515, distance: 168.3
click at [726, 515] on textarea "Hi {{first_name}}, I understand you're looking for our email address. Hi {{firs…" at bounding box center [647, 542] width 462 height 59
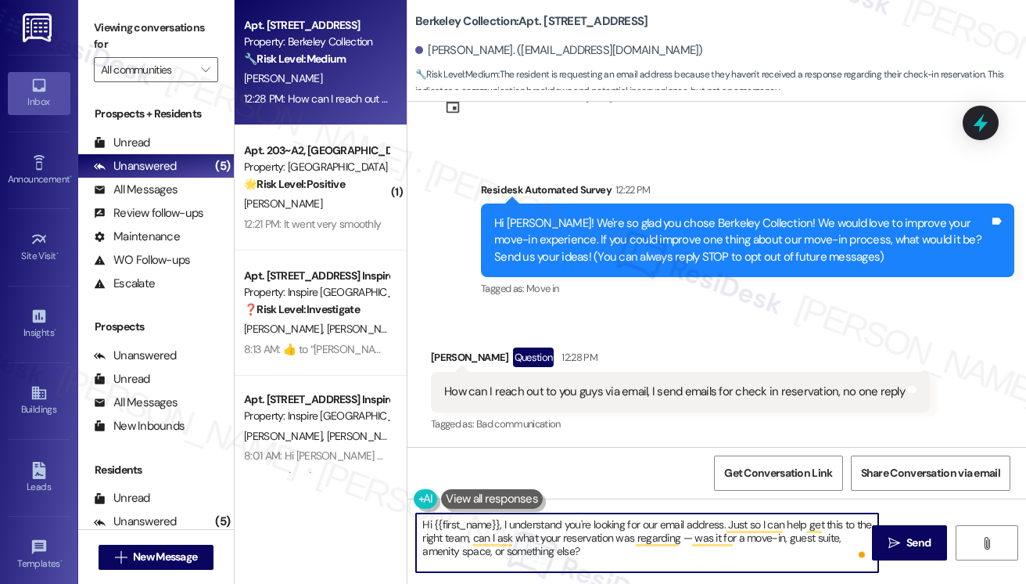
click at [688, 541] on textarea "Hi {{first_name}}, I understand you're looking for our email address. Just so I…" at bounding box center [647, 542] width 462 height 59
click at [575, 552] on textarea "Hi {{first_name}}, I understand you're looking for our email address. Just so I…" at bounding box center [647, 542] width 462 height 59
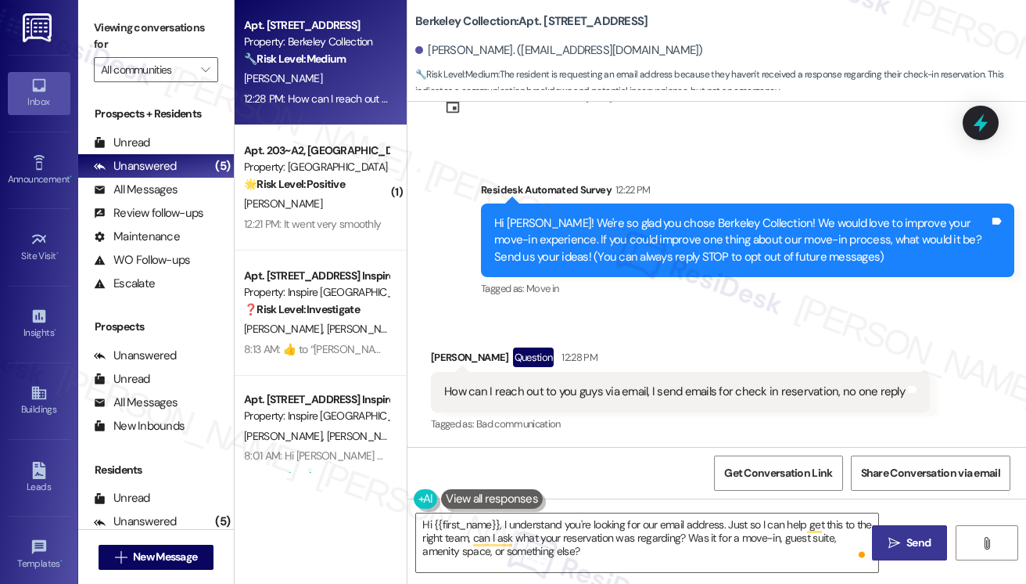
click at [893, 543] on icon "" at bounding box center [895, 543] width 12 height 13
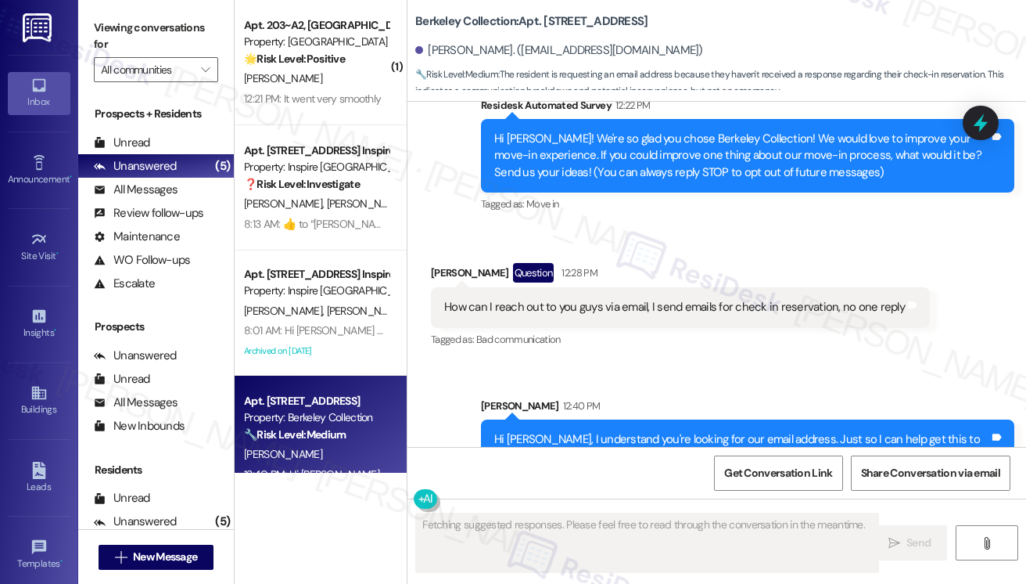
scroll to position [203, 0]
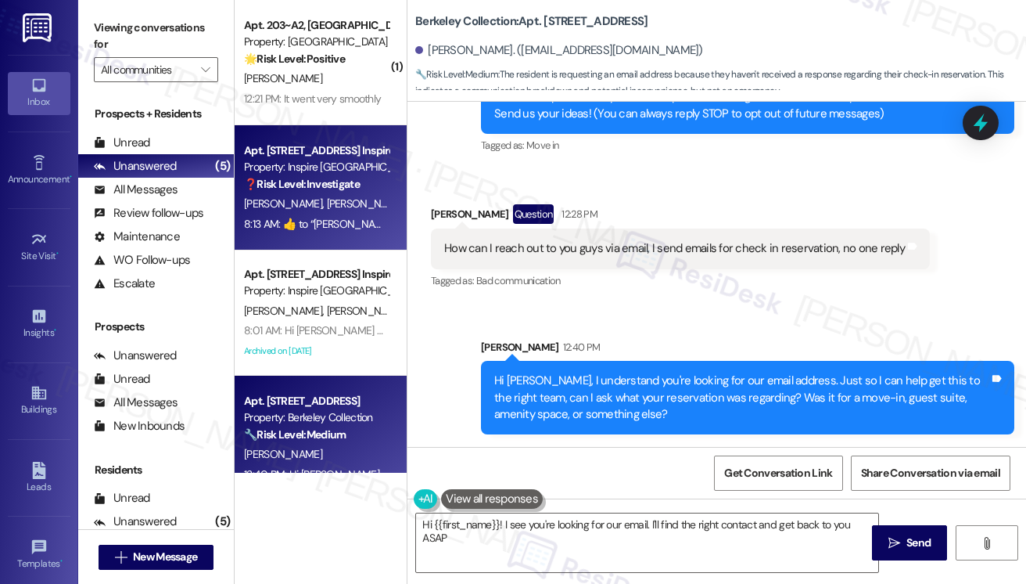
type textarea "Hi {{first_name}}! I see you're looking for our email. I'll find the right cont…"
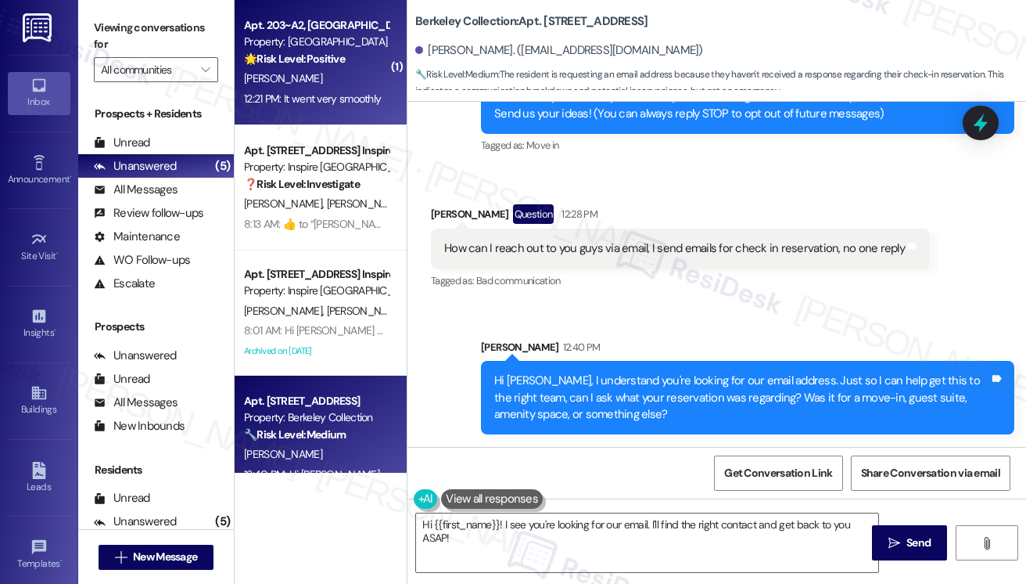
click at [332, 67] on div "🌟 Risk Level: Positive The resident is providing positive feedback about their …" at bounding box center [316, 59] width 145 height 16
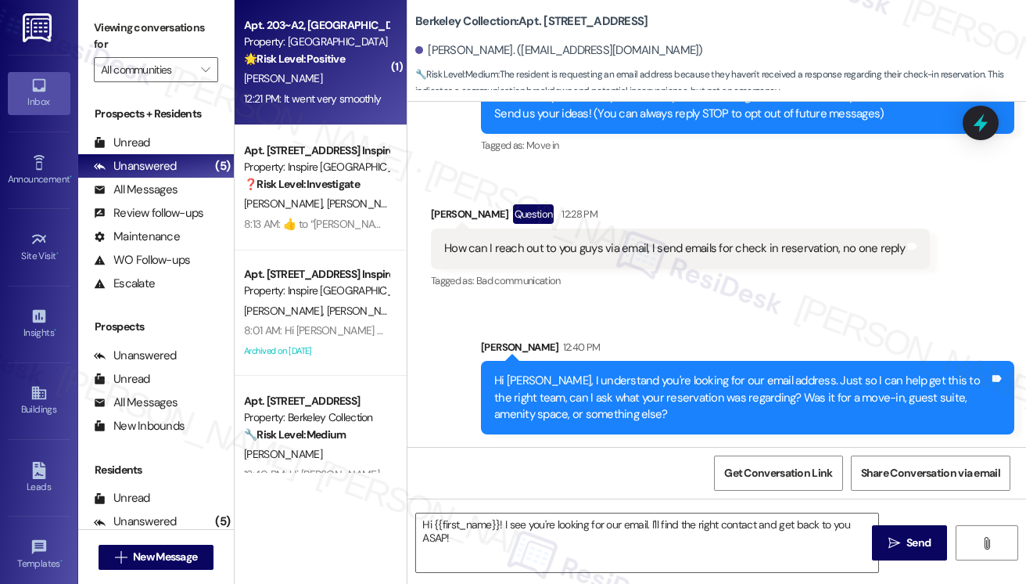
type textarea "Fetching suggested responses. Please feel free to read through the conversation…"
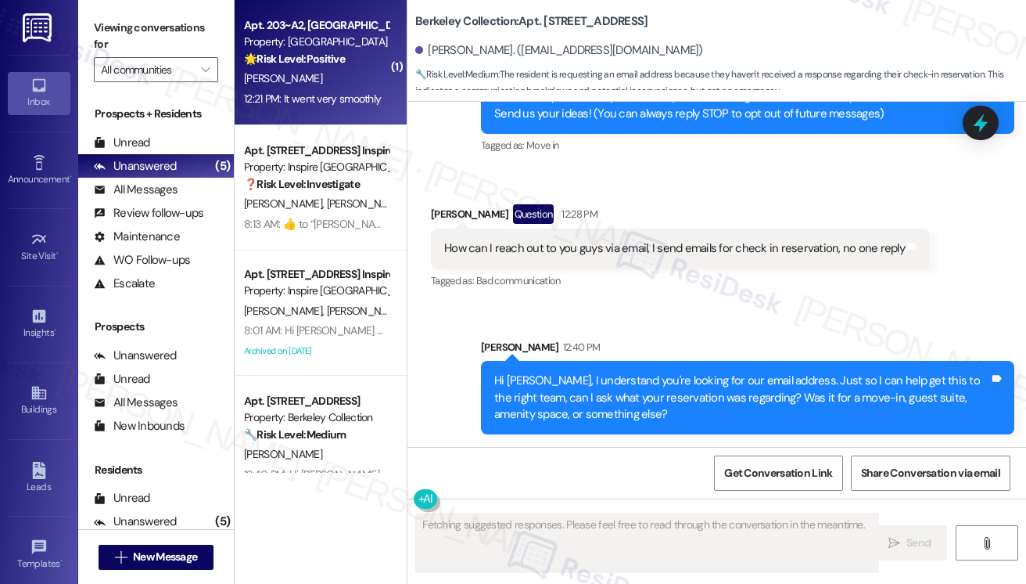
scroll to position [57, 0]
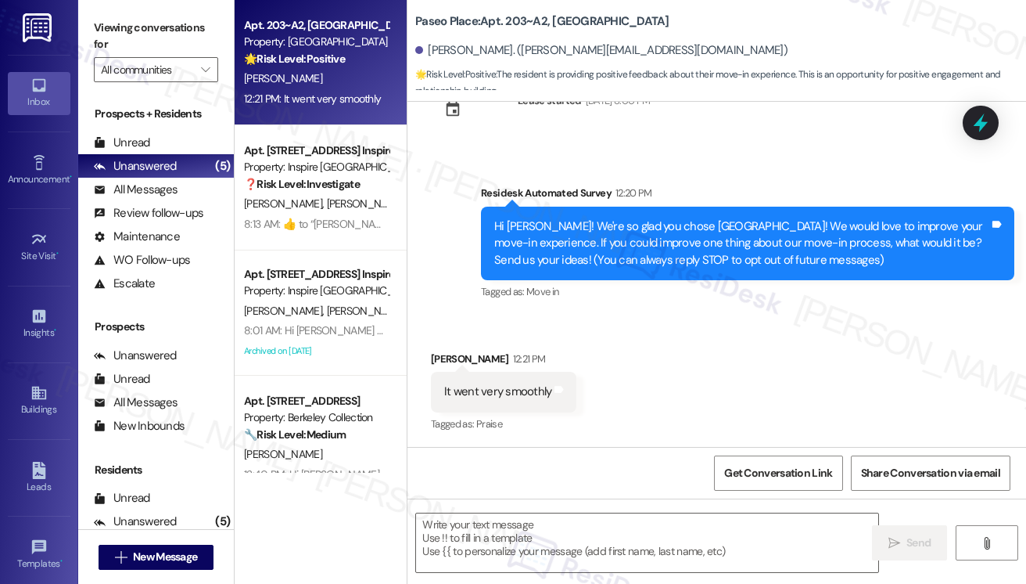
click at [560, 212] on div "Hi [PERSON_NAME]! We're so glad you chose [GEOGRAPHIC_DATA]! We would love to i…" at bounding box center [748, 244] width 534 height 74
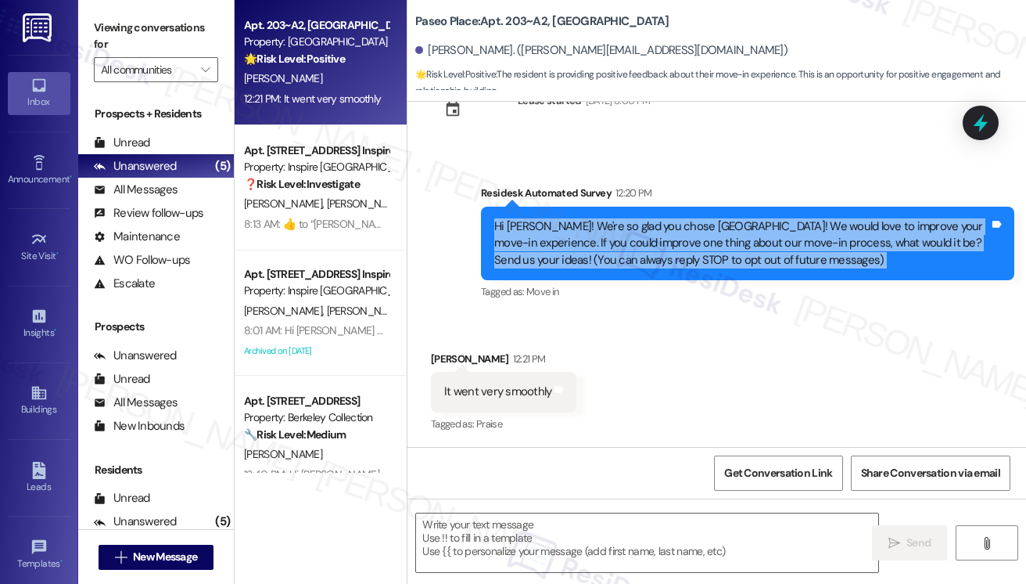
click at [560, 212] on div "Hi [PERSON_NAME]! We're so glad you chose [GEOGRAPHIC_DATA]! We would love to i…" at bounding box center [748, 244] width 534 height 74
copy div "Hi [PERSON_NAME]! We're so glad you chose [GEOGRAPHIC_DATA]! We would love to i…"
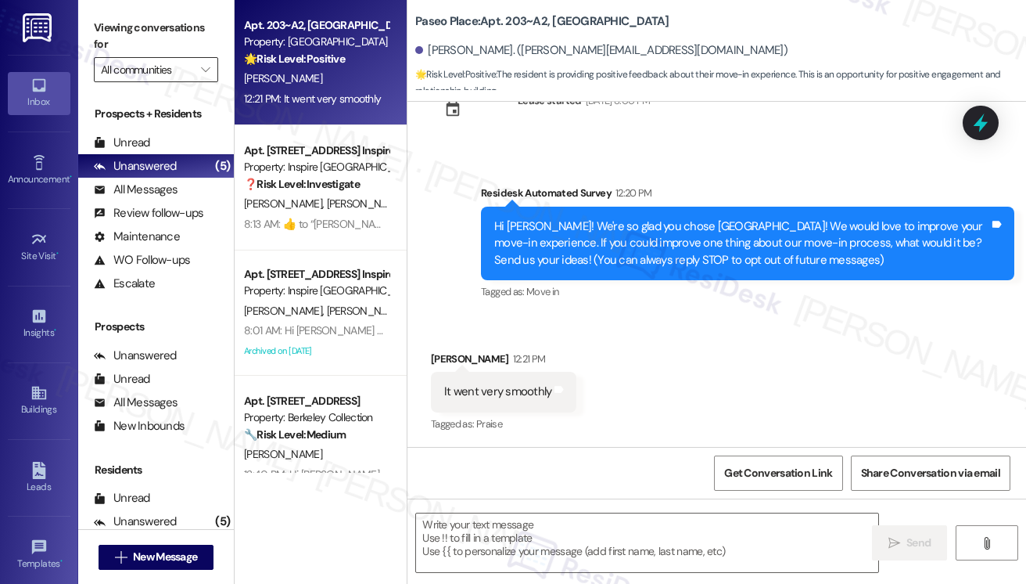
drag, startPoint x: 115, startPoint y: 43, endPoint x: 142, endPoint y: 59, distance: 31.5
click at [115, 43] on label "Viewing conversations for" at bounding box center [156, 36] width 124 height 41
click at [533, 379] on div "It went very smoothly Tags and notes" at bounding box center [504, 392] width 146 height 40
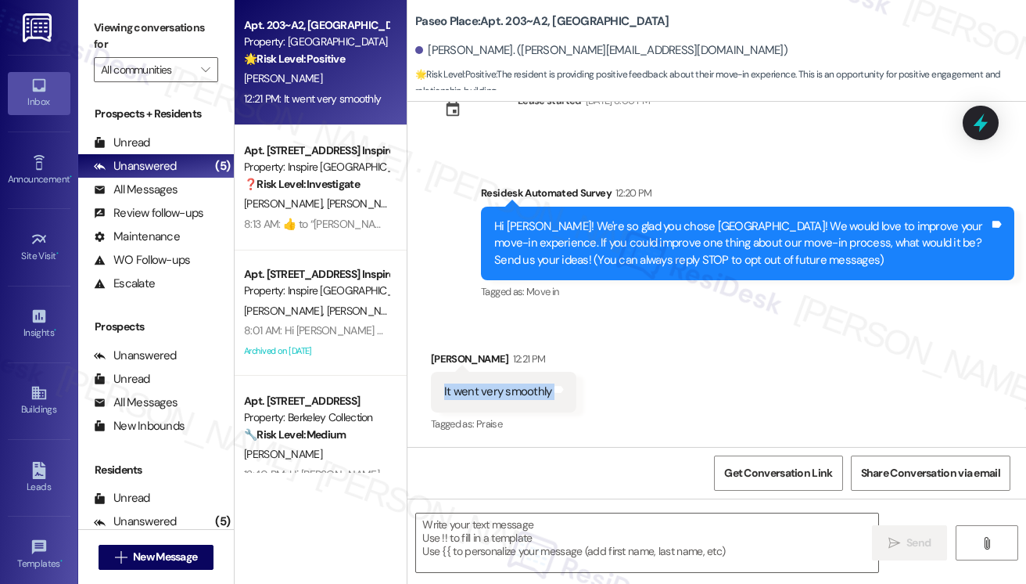
copy div "It went very smoothly Tags and notes"
click at [96, 21] on label "Viewing conversations for" at bounding box center [156, 36] width 124 height 41
click at [116, 49] on label "Viewing conversations for" at bounding box center [156, 36] width 124 height 41
click at [559, 529] on textarea at bounding box center [647, 542] width 462 height 59
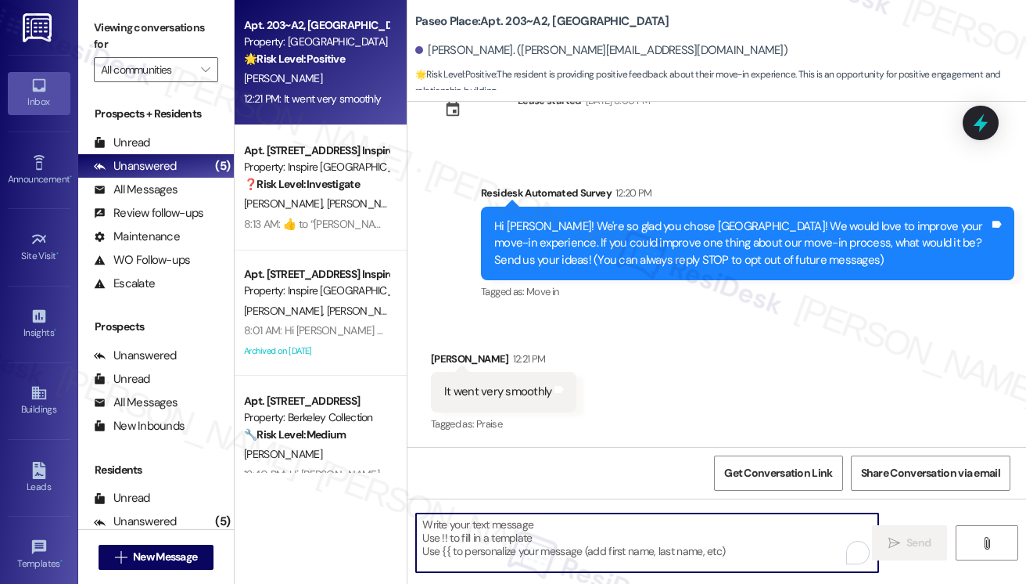
paste textarea "That’s wonderful to hear, [PERSON_NAME] — thank you for sharing! We’re so glad …"
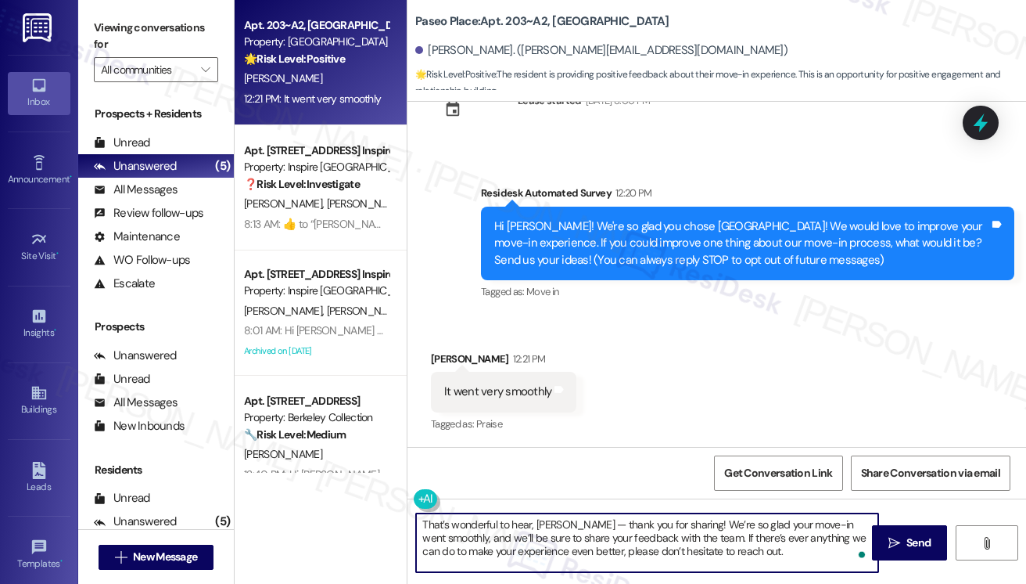
drag, startPoint x: 573, startPoint y: 521, endPoint x: 554, endPoint y: 517, distance: 19.2
click at [554, 517] on textarea "That’s wonderful to hear, [PERSON_NAME] — thank you for sharing! We’re so glad …" at bounding box center [647, 542] width 462 height 59
click at [560, 516] on textarea "That’s wonderful to hear, [PERSON_NAME] — thank you for sharing! We’re so glad …" at bounding box center [647, 542] width 462 height 59
drag, startPoint x: 576, startPoint y: 522, endPoint x: 558, endPoint y: 522, distance: 18.0
click at [558, 522] on textarea "That’s wonderful to hear, [PERSON_NAME] — thank you for sharing! We’re so glad …" at bounding box center [647, 542] width 462 height 59
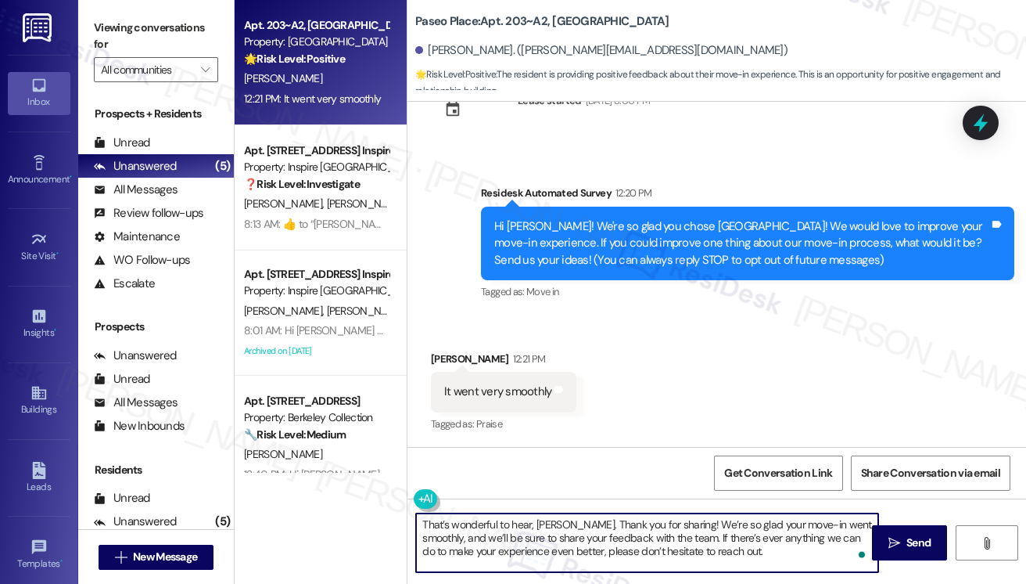
click at [695, 524] on textarea "That’s wonderful to hear, [PERSON_NAME]. Thank you for sharing! We’re so glad y…" at bounding box center [647, 542] width 462 height 59
click at [589, 535] on textarea "That’s wonderful to hear, [PERSON_NAME]. Thank you for sharing! We’re so glad y…" at bounding box center [647, 542] width 462 height 59
drag, startPoint x: 563, startPoint y: 522, endPoint x: 668, endPoint y: 522, distance: 104.8
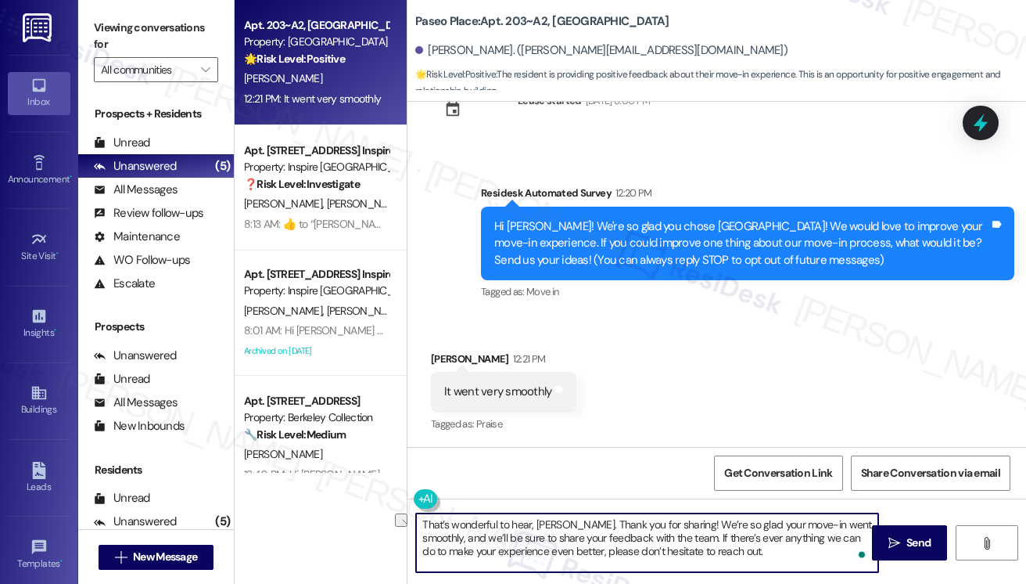
click at [668, 522] on textarea "That’s wonderful to hear, [PERSON_NAME]. Thank you for sharing! We’re so glad y…" at bounding box center [647, 542] width 462 height 59
click at [599, 523] on textarea "That’s wonderful to hear, [PERSON_NAME]. We’re so glad your move-in went smooth…" at bounding box center [647, 542] width 462 height 59
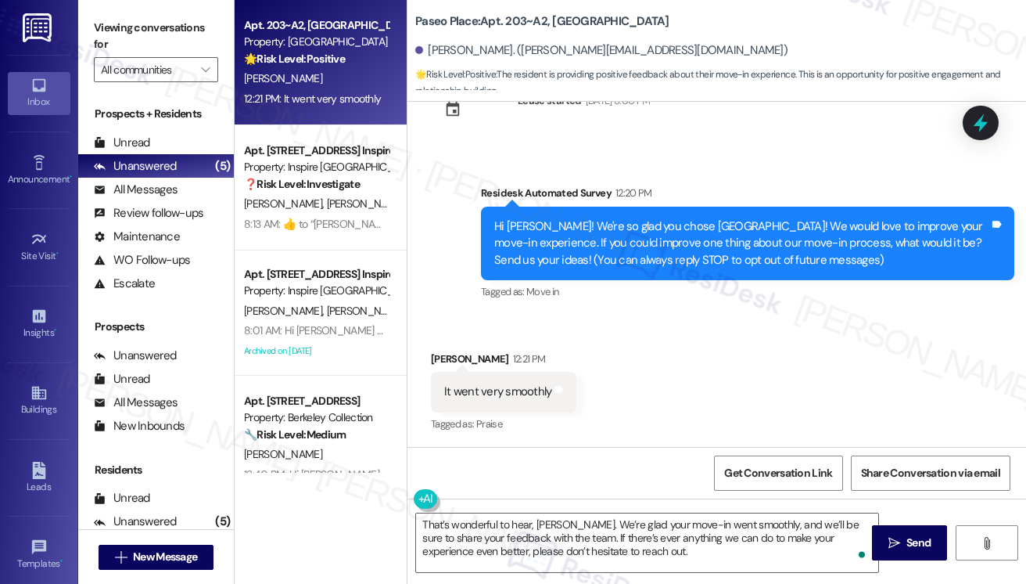
click at [116, 13] on div "Viewing conversations for All communities " at bounding box center [156, 49] width 156 height 98
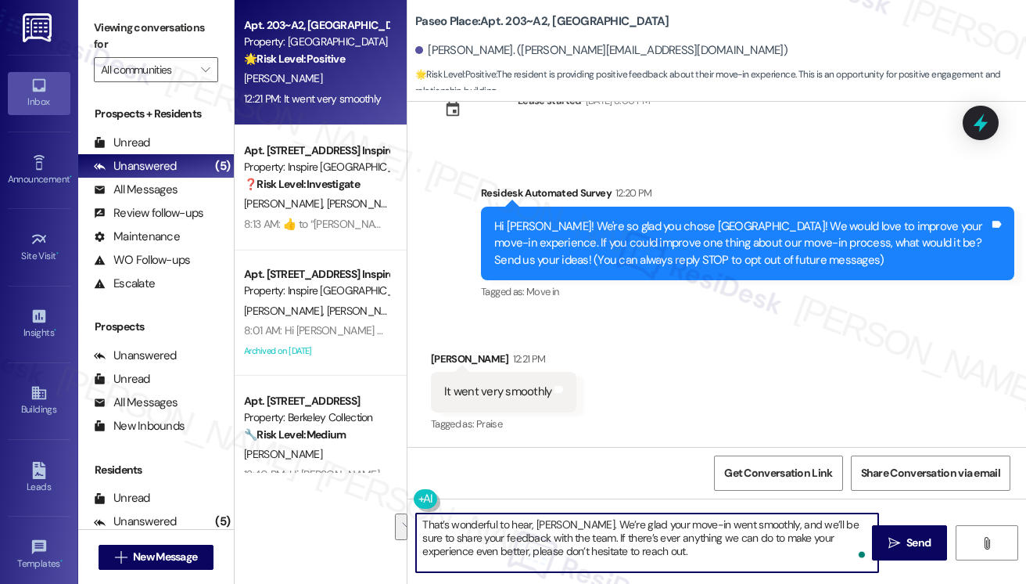
drag, startPoint x: 656, startPoint y: 558, endPoint x: 555, endPoint y: 541, distance: 102.4
click at [555, 541] on textarea "That’s wonderful to hear, [PERSON_NAME]. We’re glad your move-in went smoothly,…" at bounding box center [647, 542] width 462 height 59
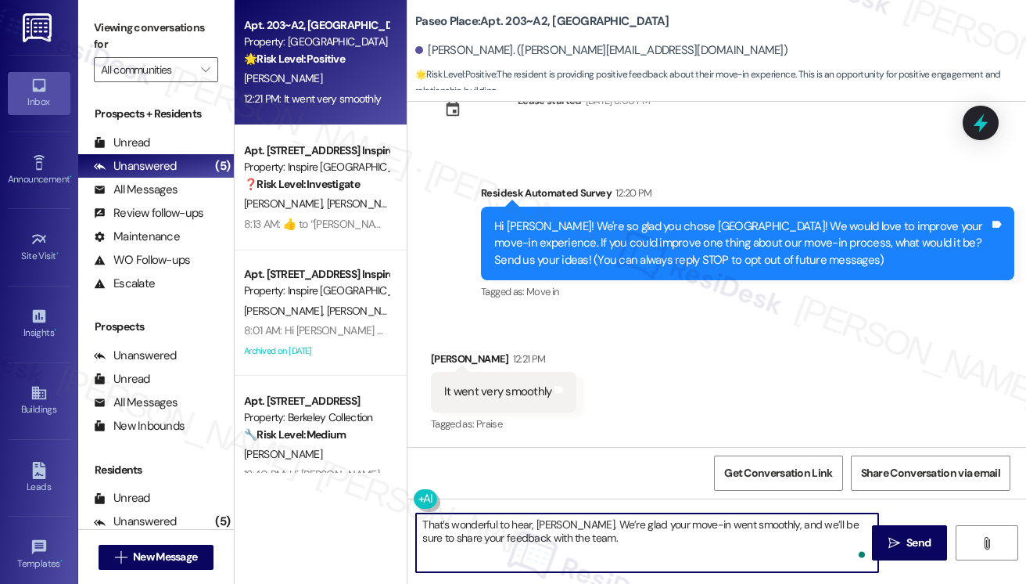
paste textarea "If I may also ask....has {{property}} been living up to your expectations so fa…"
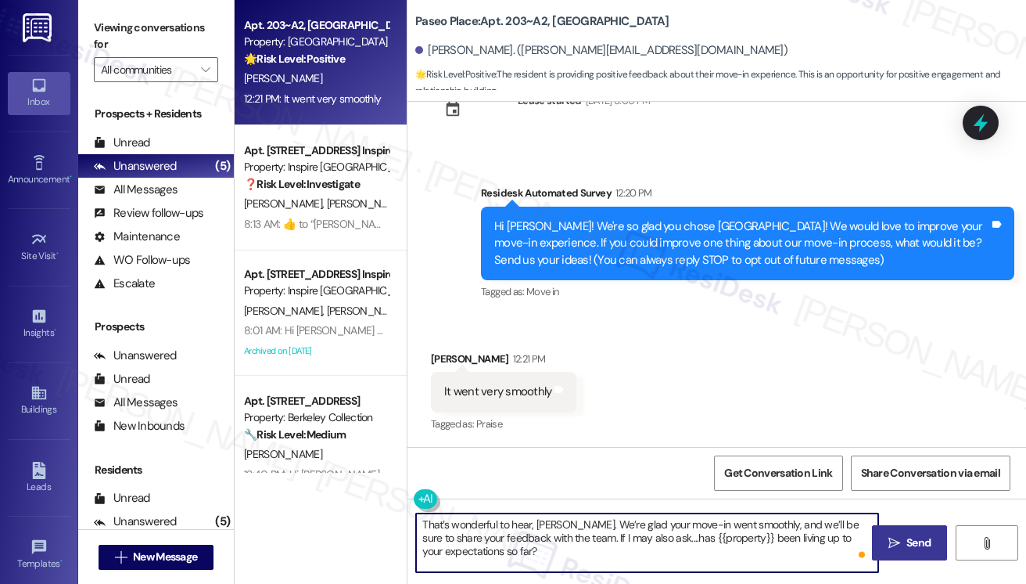
type textarea "That’s wonderful to hear, [PERSON_NAME]. We’re glad your move-in went smoothly,…"
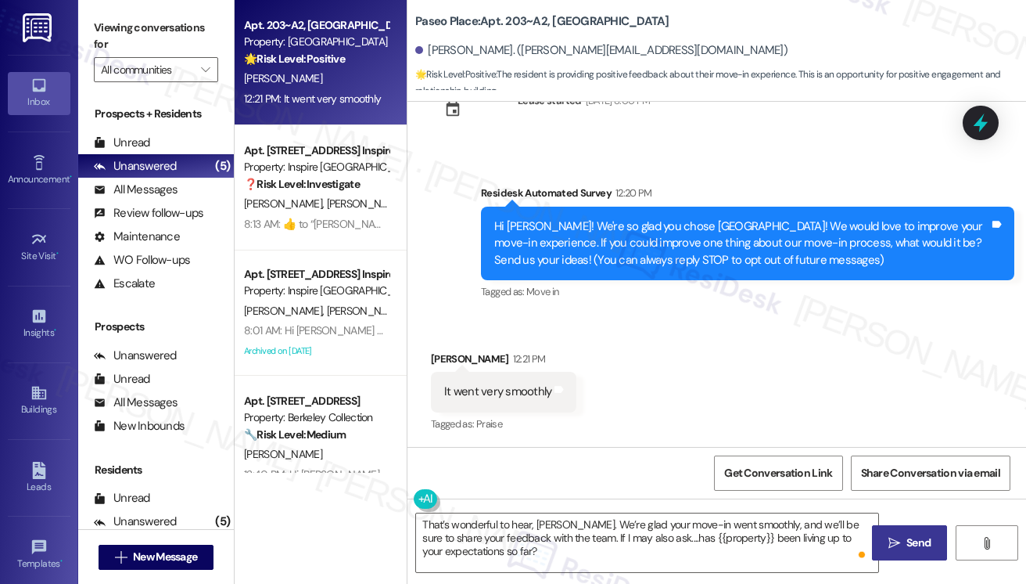
click at [900, 541] on span " Send" at bounding box center [910, 542] width 49 height 16
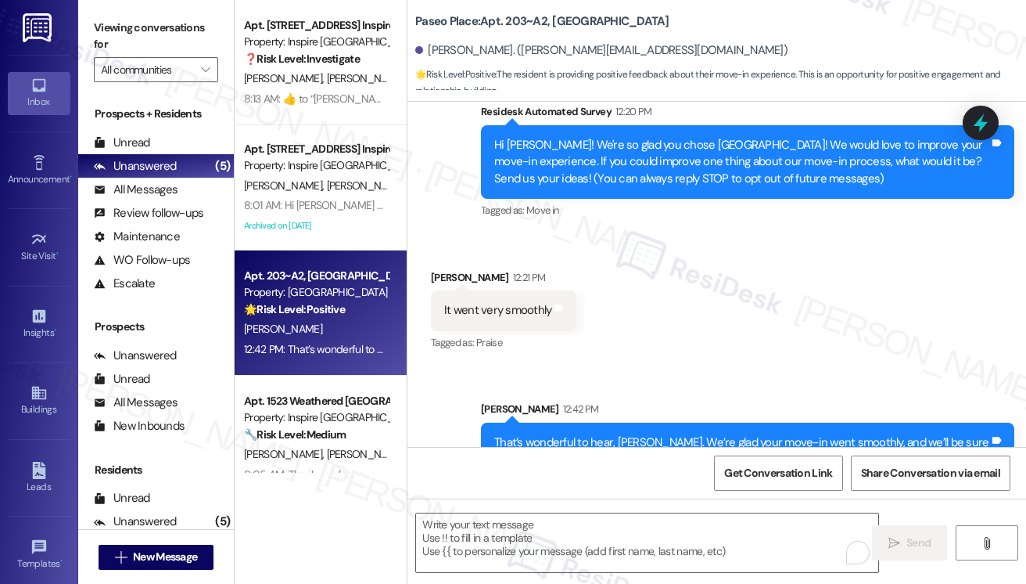
scroll to position [200, 0]
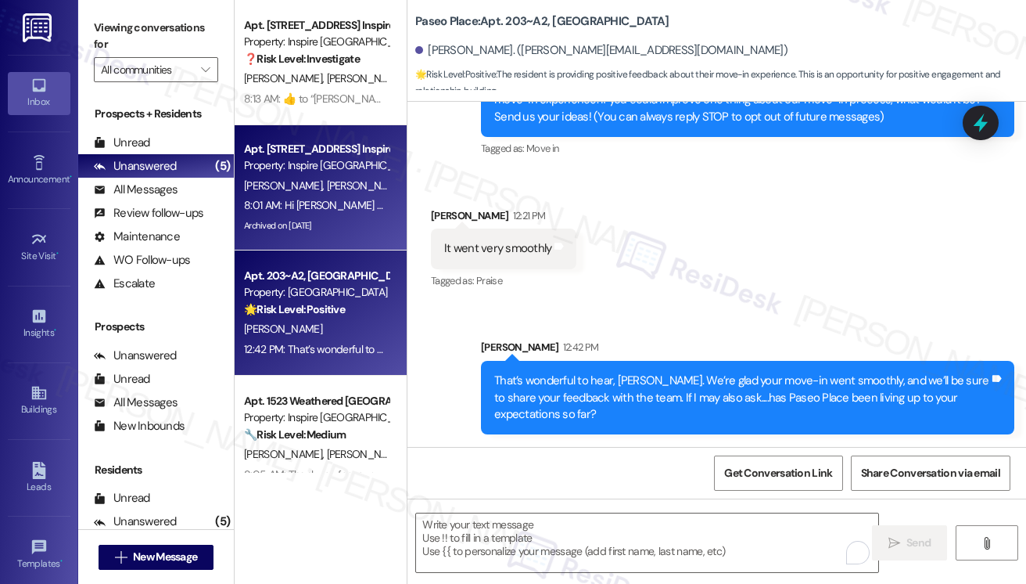
click at [327, 182] on span "[PERSON_NAME]" at bounding box center [366, 185] width 78 height 14
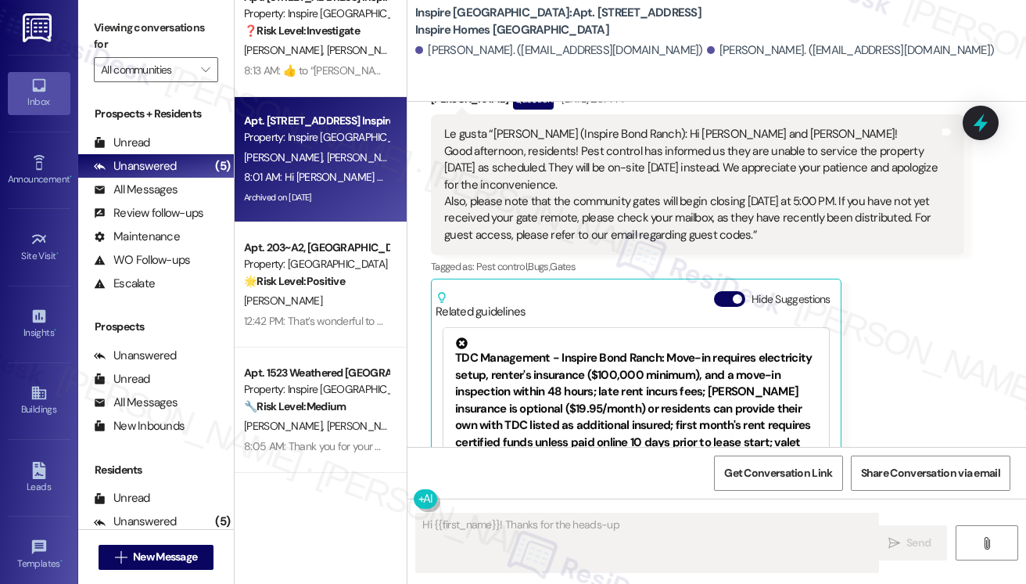
scroll to position [1073, 0]
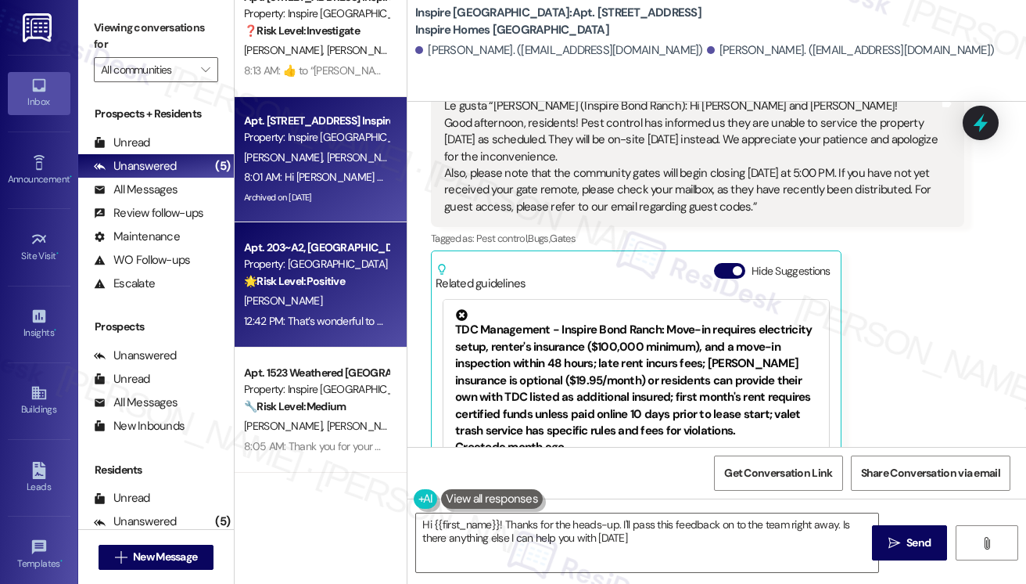
type textarea "Hi {{first_name}}! Thanks for the heads-up. I'll pass this feedback on to the t…"
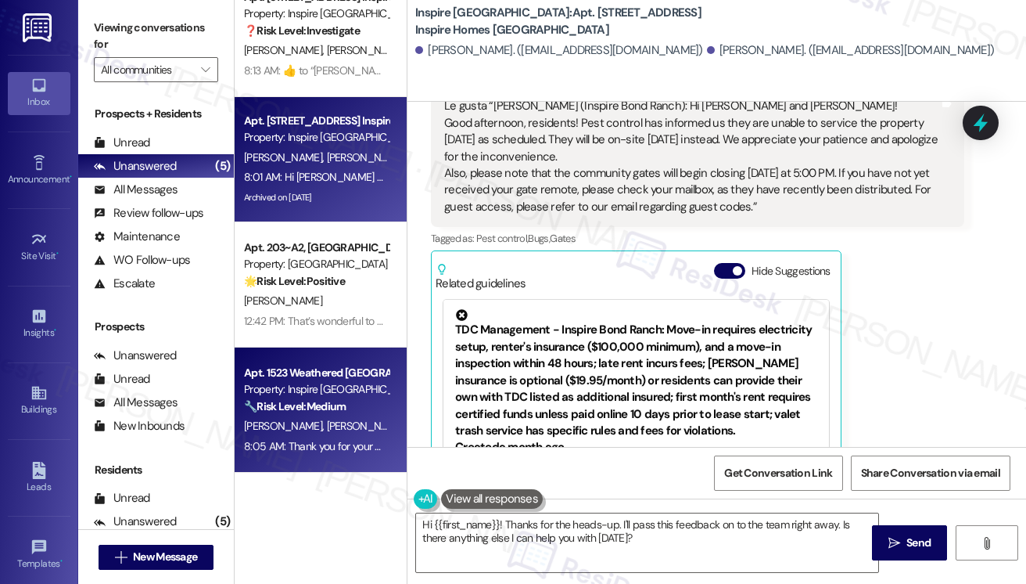
click at [301, 401] on strong "🔧 Risk Level: Medium" at bounding box center [295, 406] width 102 height 14
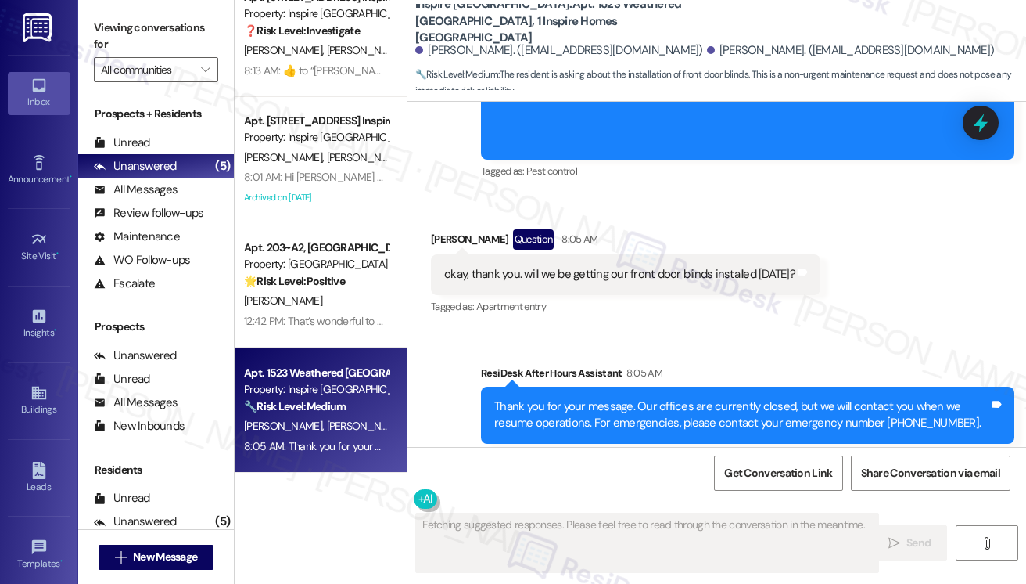
scroll to position [518, 0]
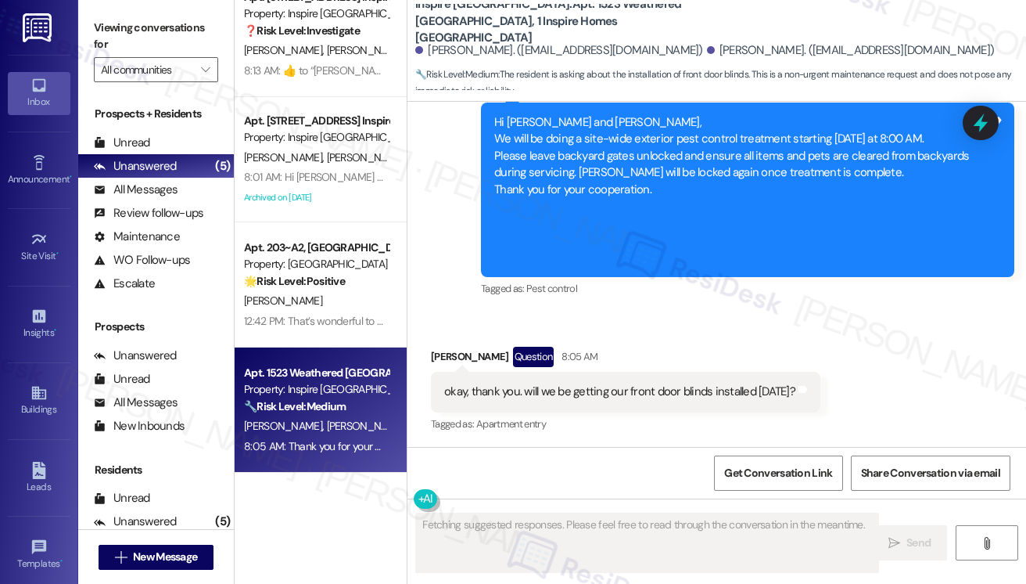
click at [700, 394] on div "okay, thank you. will we be getting our front door blinds installed [DATE]?" at bounding box center [619, 391] width 351 height 16
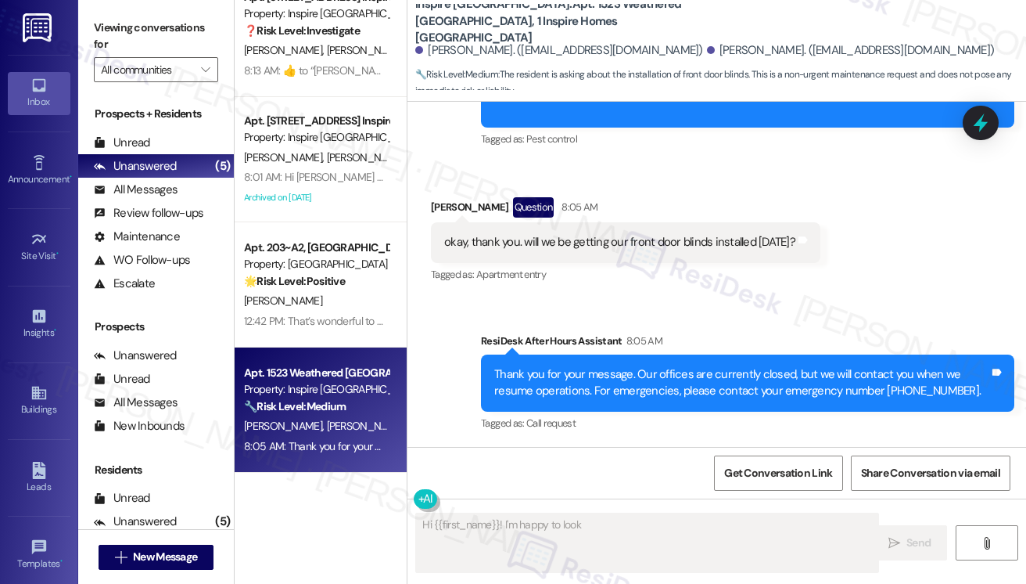
click at [640, 240] on div "okay, thank you. will we be getting our front door blinds installed [DATE]?" at bounding box center [619, 242] width 351 height 16
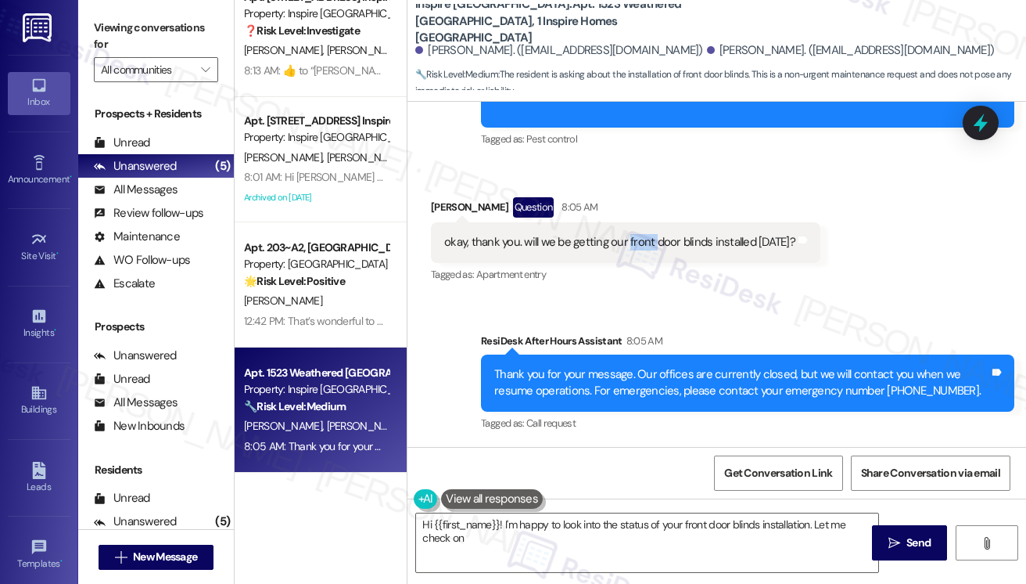
click at [640, 240] on div "okay, thank you. will we be getting our front door blinds installed [DATE]?" at bounding box center [619, 242] width 351 height 16
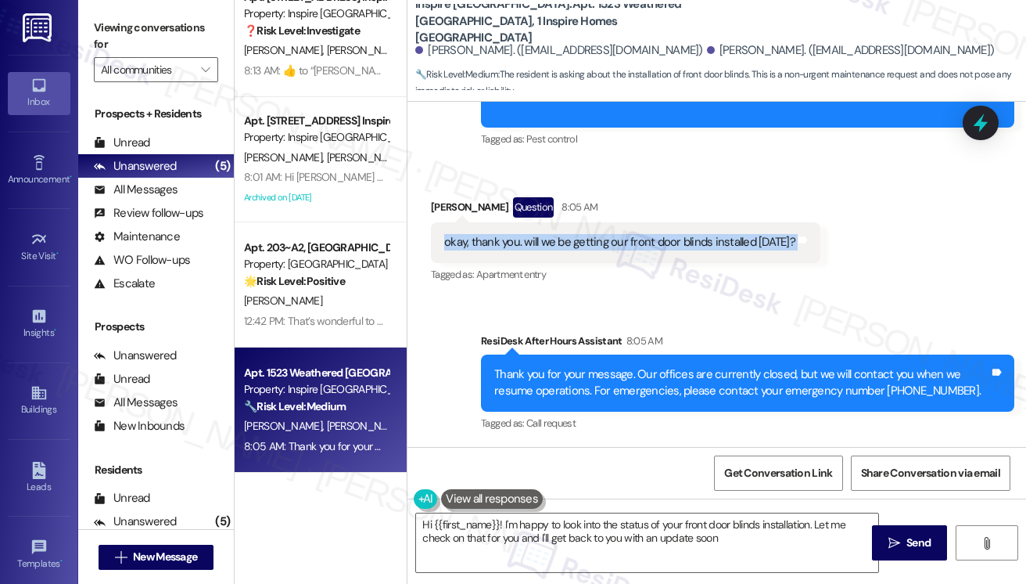
click at [640, 240] on div "okay, thank you. will we be getting our front door blinds installed [DATE]?" at bounding box center [619, 242] width 351 height 16
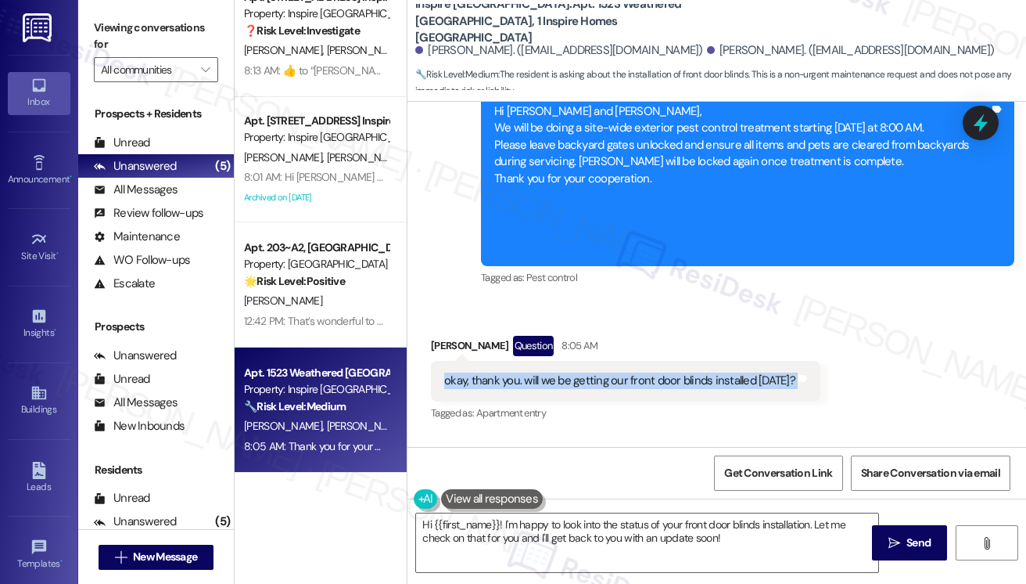
scroll to position [511, 0]
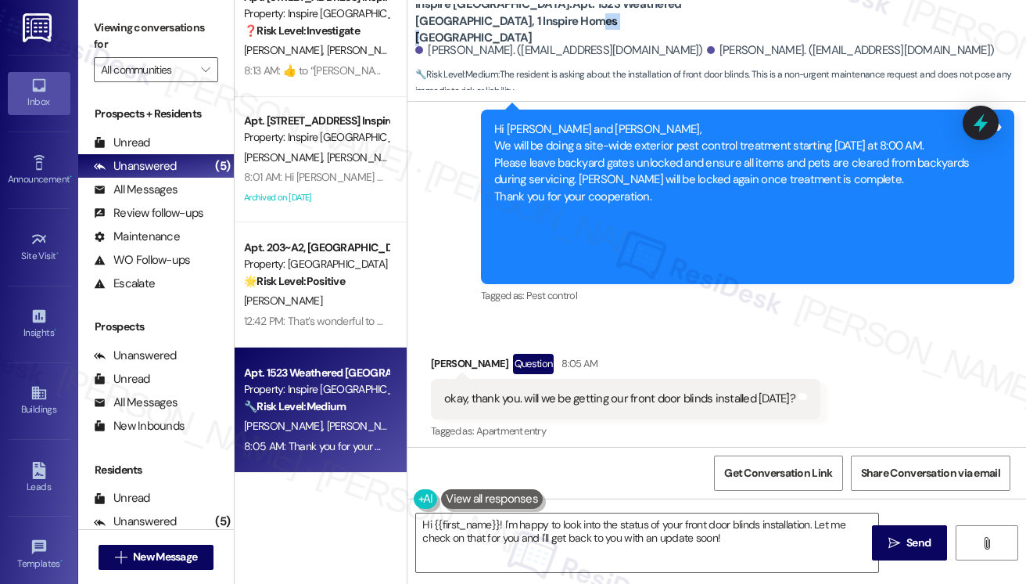
drag, startPoint x: 523, startPoint y: 31, endPoint x: 494, endPoint y: 23, distance: 30.6
click at [494, 23] on b "Inspire [GEOGRAPHIC_DATA]: Apt. 1523 Weathered [GEOGRAPHIC_DATA], 1 Inspire Hom…" at bounding box center [571, 21] width 313 height 50
click at [698, 397] on div "okay, thank you. will we be getting our front door blinds installed [DATE]?" at bounding box center [619, 398] width 351 height 16
copy div "blinds"
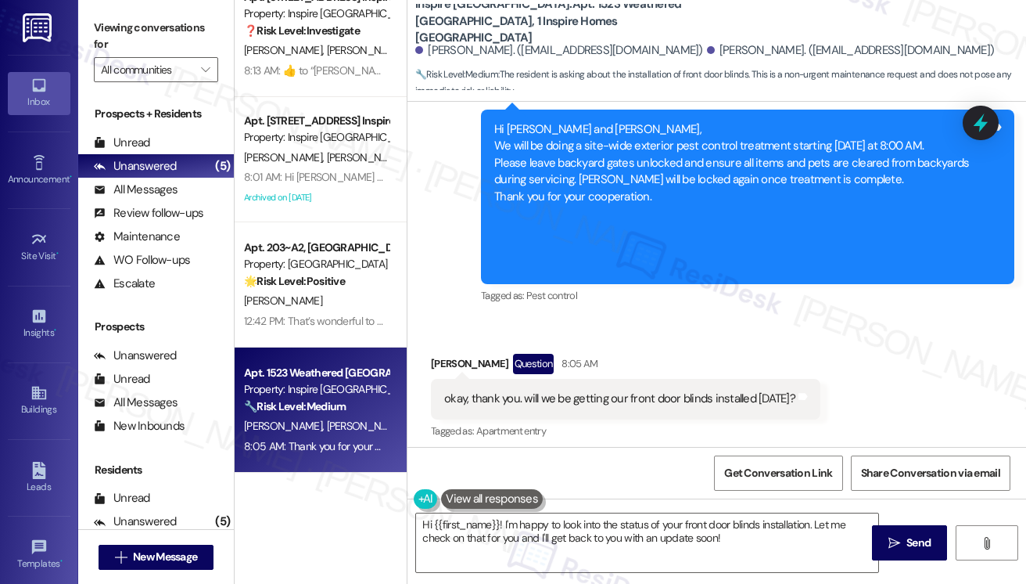
click at [671, 401] on div "okay, thank you. will we be getting our front door blinds installed [DATE]?" at bounding box center [619, 398] width 351 height 16
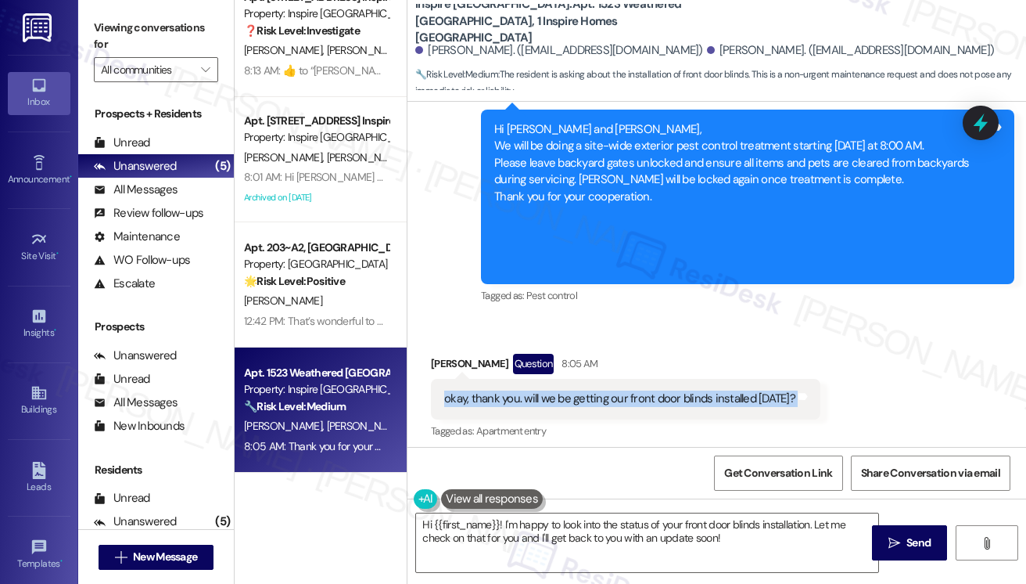
click at [671, 401] on div "okay, thank you. will we be getting our front door blinds installed [DATE]?" at bounding box center [619, 398] width 351 height 16
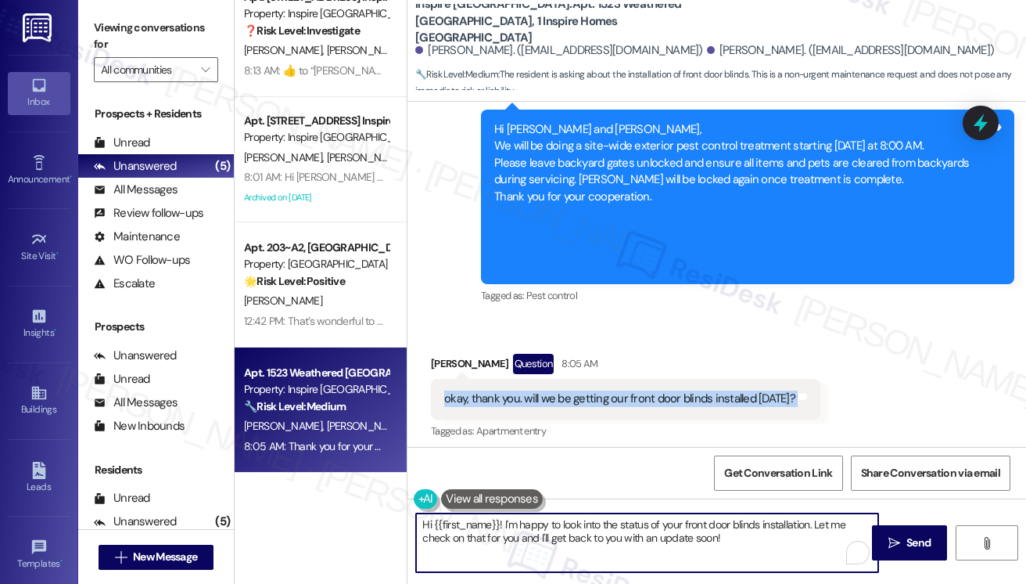
click at [544, 530] on textarea "Hi {{first_name}}! I'm happy to look into the status of your front door blinds …" at bounding box center [647, 542] width 462 height 59
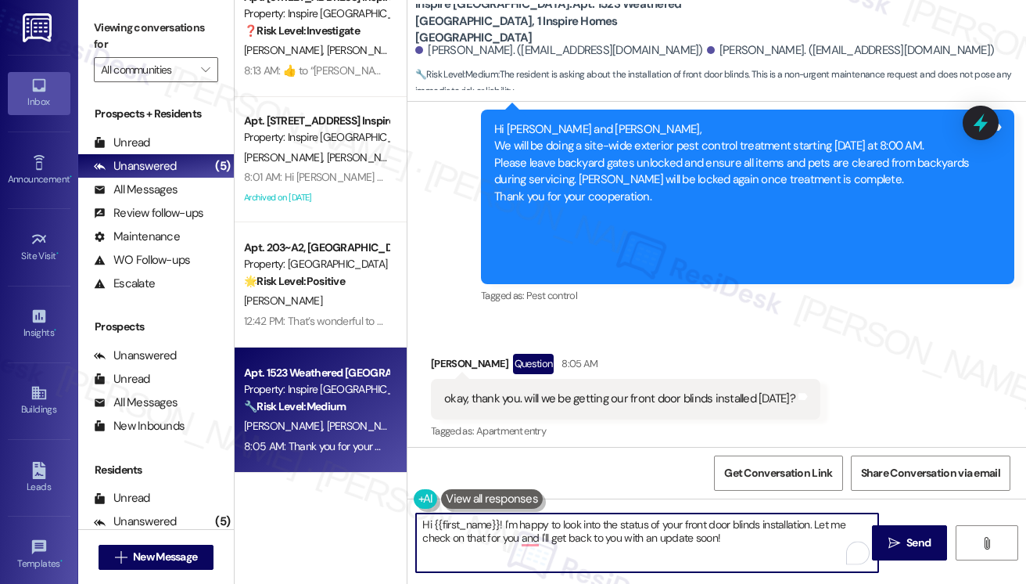
drag, startPoint x: 751, startPoint y: 534, endPoint x: 610, endPoint y: 505, distance: 143.8
click at [610, 505] on div "Hi {{first_name}}! I'm happy to look into the status of your front door blinds …" at bounding box center [717, 556] width 619 height 117
click at [515, 534] on textarea "Hi {{first_name}}! I'm happy to look into the status of your front door blinds …" at bounding box center [647, 542] width 462 height 59
type textarea "Hi {{first_name}}! I'm happy to look into the status of your front door blinds …"
click at [824, 325] on div "Received via SMS [PERSON_NAME] Question 8:05 AM okay, thank you. will we be get…" at bounding box center [717, 385] width 619 height 135
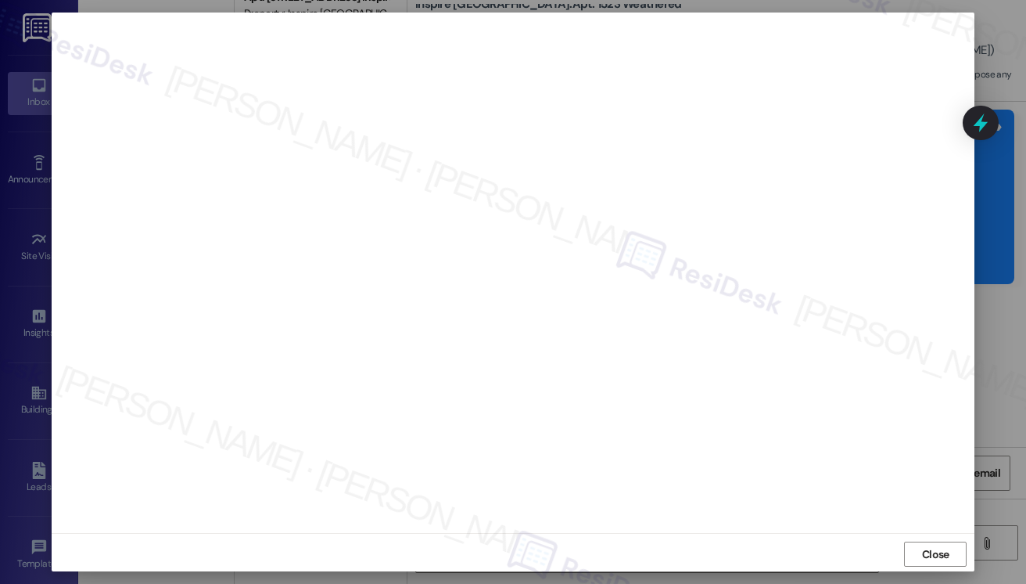
scroll to position [8, 0]
click at [939, 546] on span "Close" at bounding box center [935, 551] width 27 height 16
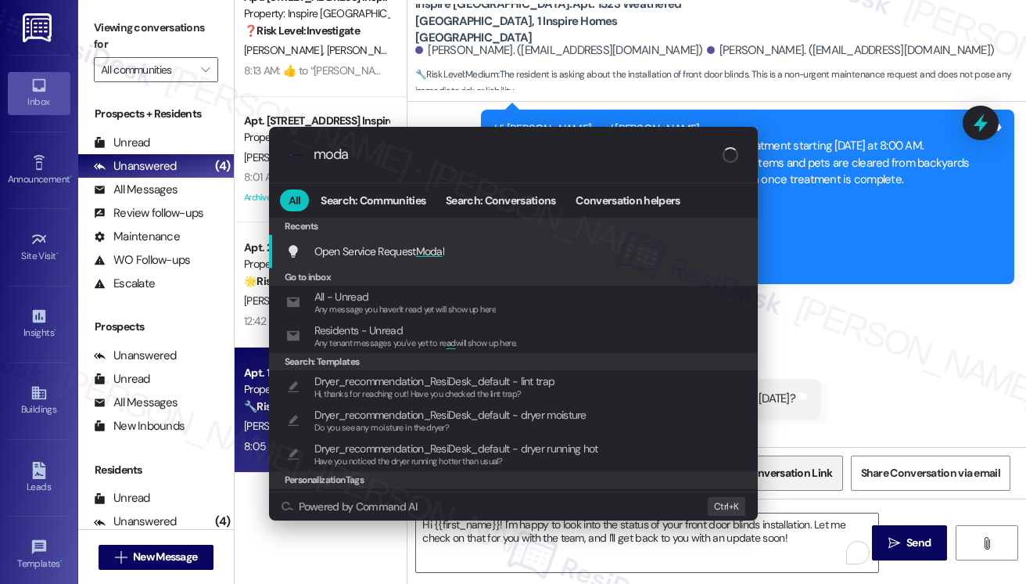
type input "modal"
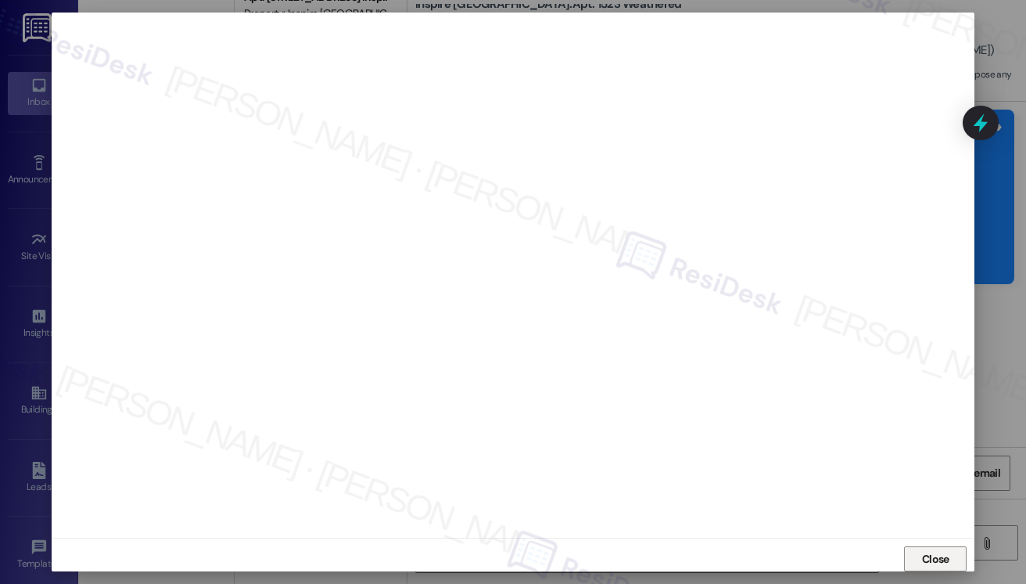
click at [926, 556] on span "Close" at bounding box center [935, 559] width 27 height 16
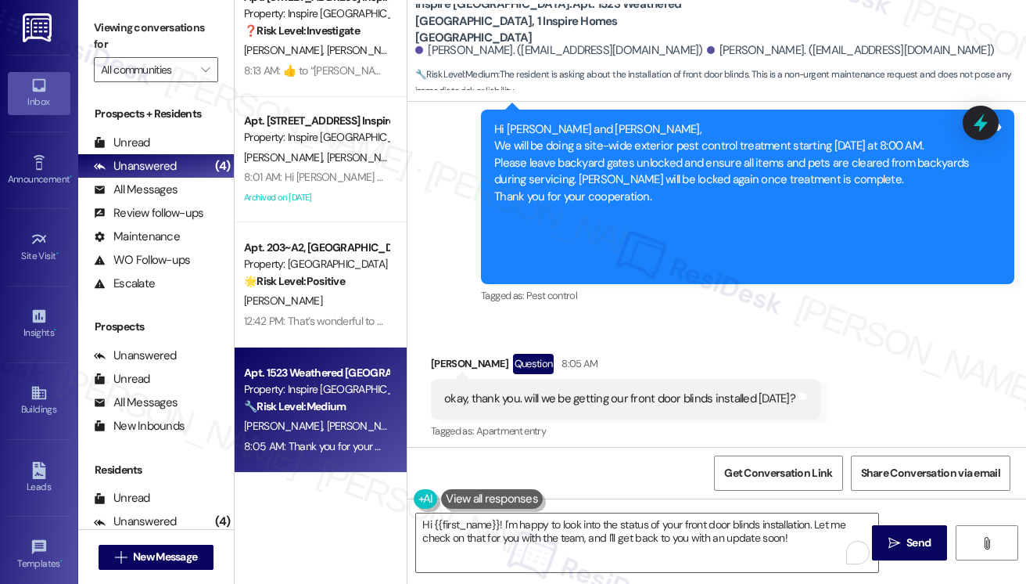
click at [612, 397] on div "okay, thank you. will we be getting our front door blinds installed [DATE]?" at bounding box center [619, 398] width 351 height 16
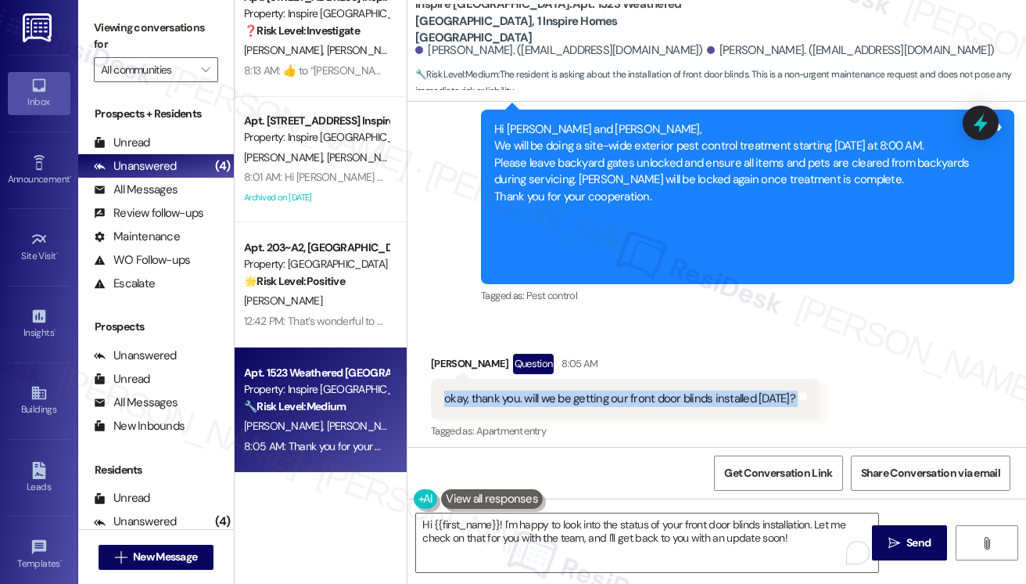
click at [612, 397] on div "okay, thank you. will we be getting our front door blinds installed [DATE]?" at bounding box center [619, 398] width 351 height 16
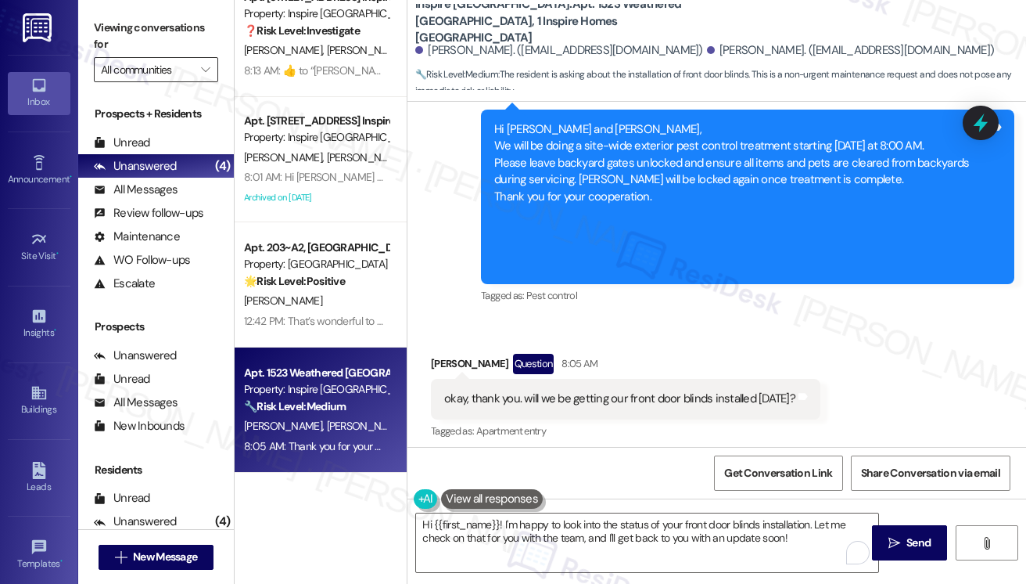
drag, startPoint x: 96, startPoint y: 27, endPoint x: 172, endPoint y: 81, distance: 93.1
click at [96, 27] on label "Viewing conversations for" at bounding box center [156, 36] width 124 height 41
click at [570, 397] on div "okay, thank you. will we be getting our front door blinds installed [DATE]?" at bounding box center [619, 398] width 351 height 16
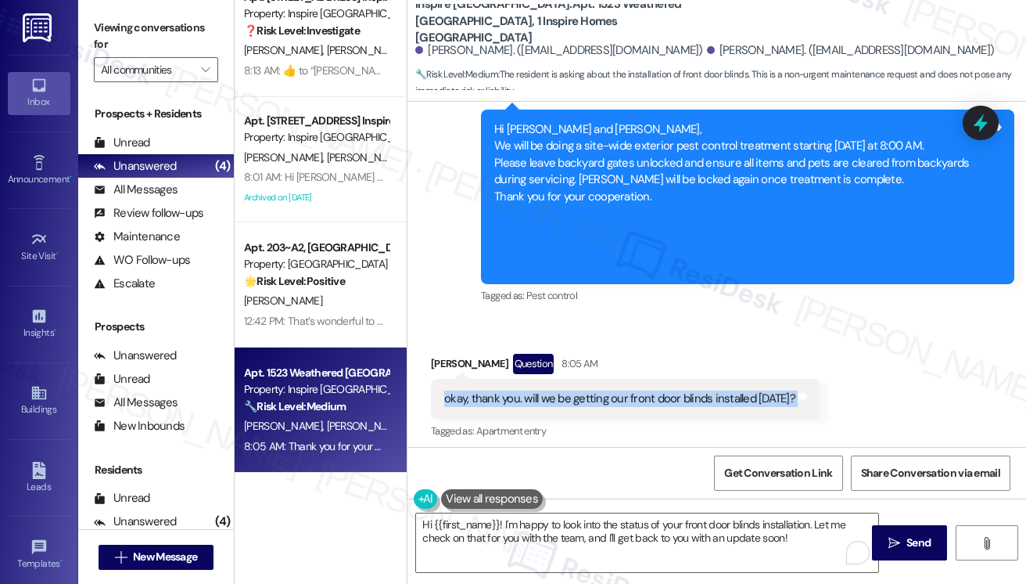
click at [570, 397] on div "okay, thank you. will we be getting our front door blinds installed [DATE]?" at bounding box center [619, 398] width 351 height 16
copy div "okay, thank you. will we be getting our front door blinds installed [DATE]? Tag…"
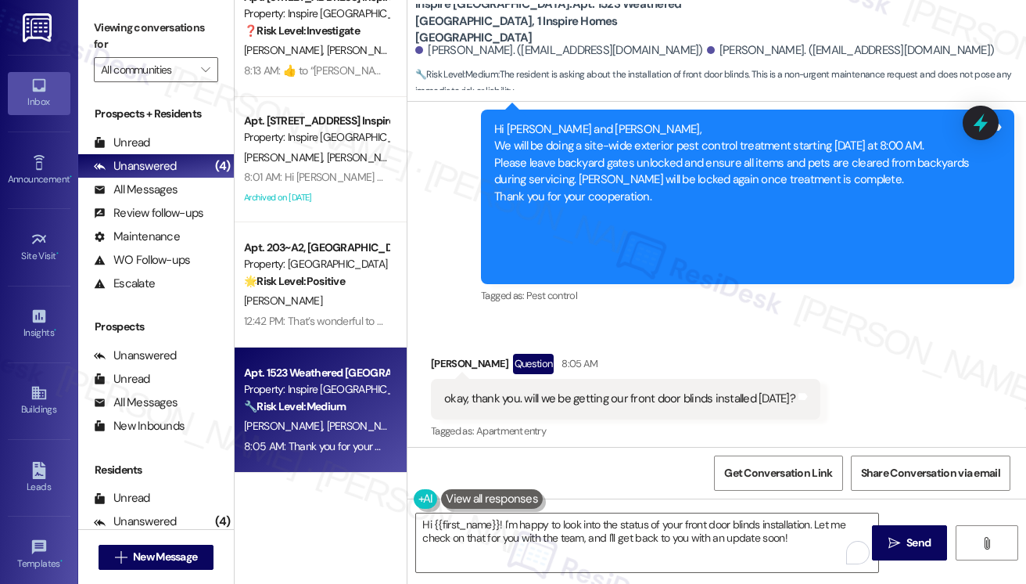
click at [114, 31] on label "Viewing conversations for" at bounding box center [156, 36] width 124 height 41
click at [114, 21] on label "Viewing conversations for" at bounding box center [156, 36] width 124 height 41
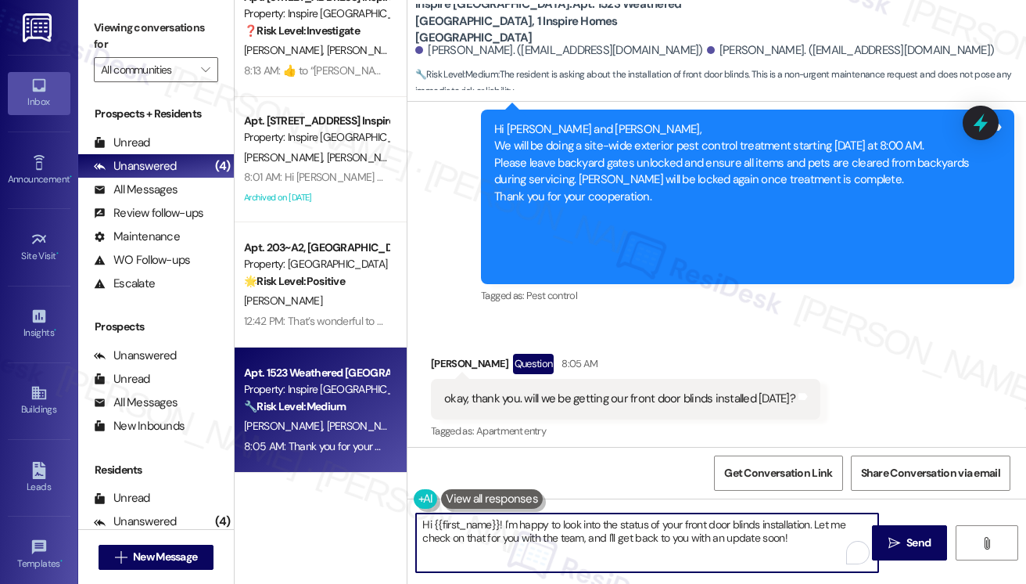
click at [759, 532] on textarea "Hi {{first_name}}! I'm happy to look into the status of your front door blinds …" at bounding box center [647, 542] width 462 height 59
paste textarea ", thanks for checking in! Just to confirm — did the team give you a scheduled t…"
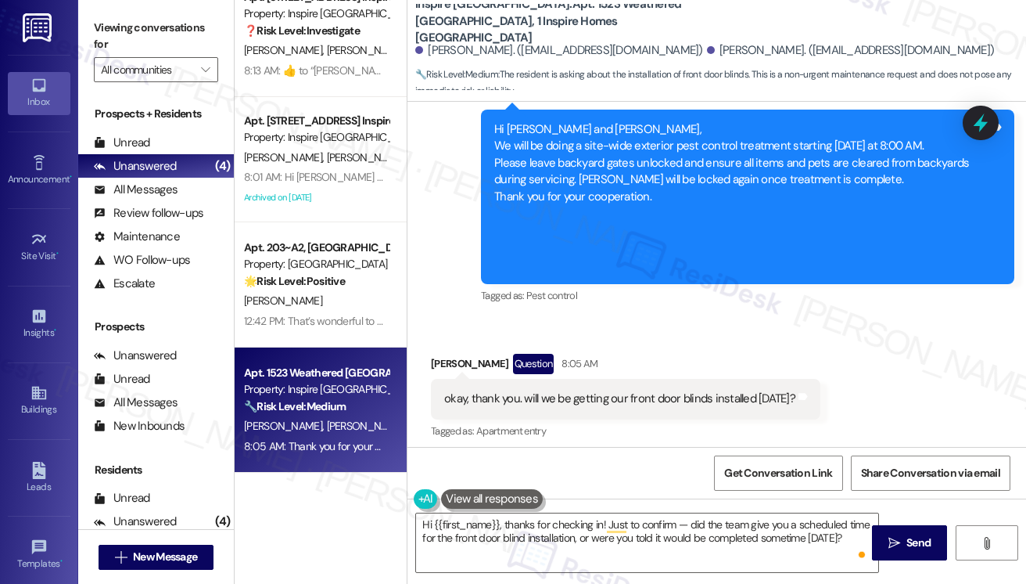
click at [446, 357] on div "[PERSON_NAME] Question 8:05 AM" at bounding box center [626, 366] width 390 height 25
copy div "Jasele"
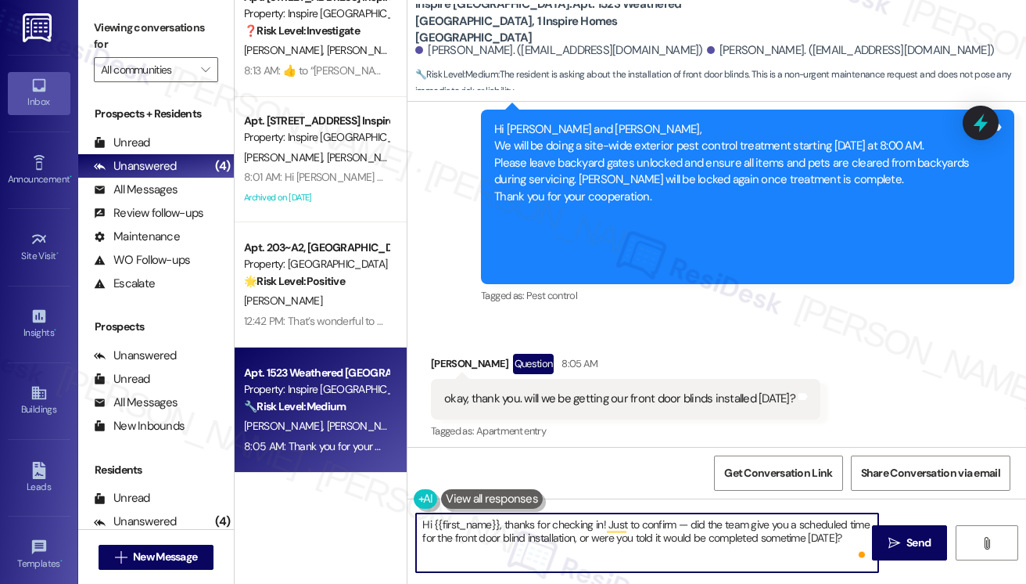
drag, startPoint x: 433, startPoint y: 526, endPoint x: 500, endPoint y: 517, distance: 67.2
click at [500, 517] on textarea "Hi {{first_name}}, thanks for checking in! Just to confirm — did the team give …" at bounding box center [647, 542] width 462 height 59
paste textarea "Jasele"
click at [649, 526] on textarea "Hi [PERSON_NAME], thanks for checking in! Just to confirm — did the team give y…" at bounding box center [647, 542] width 462 height 59
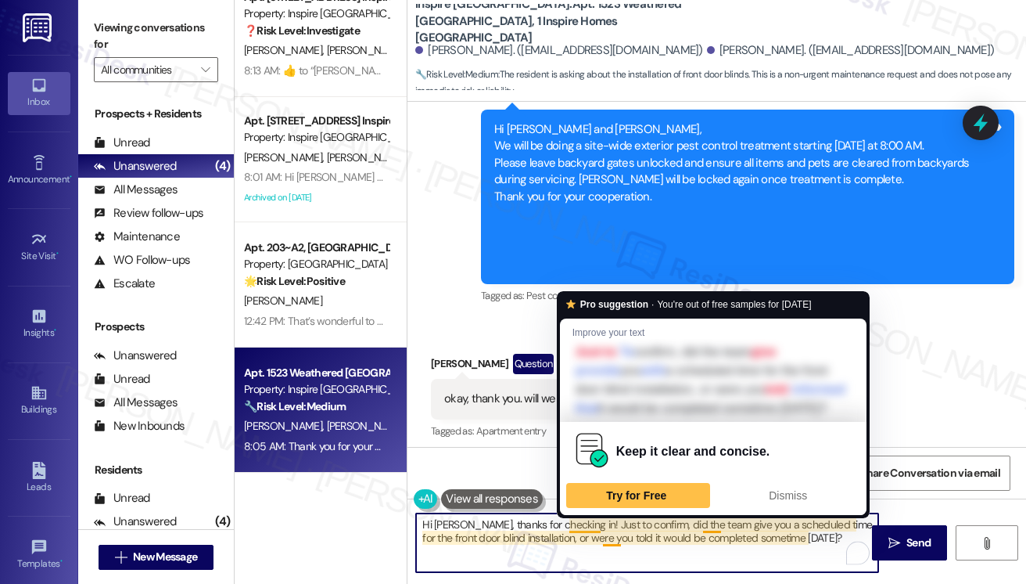
click at [570, 522] on textarea "Hi [PERSON_NAME], thanks for checking in! Just to confirm, did the team give yo…" at bounding box center [647, 542] width 462 height 59
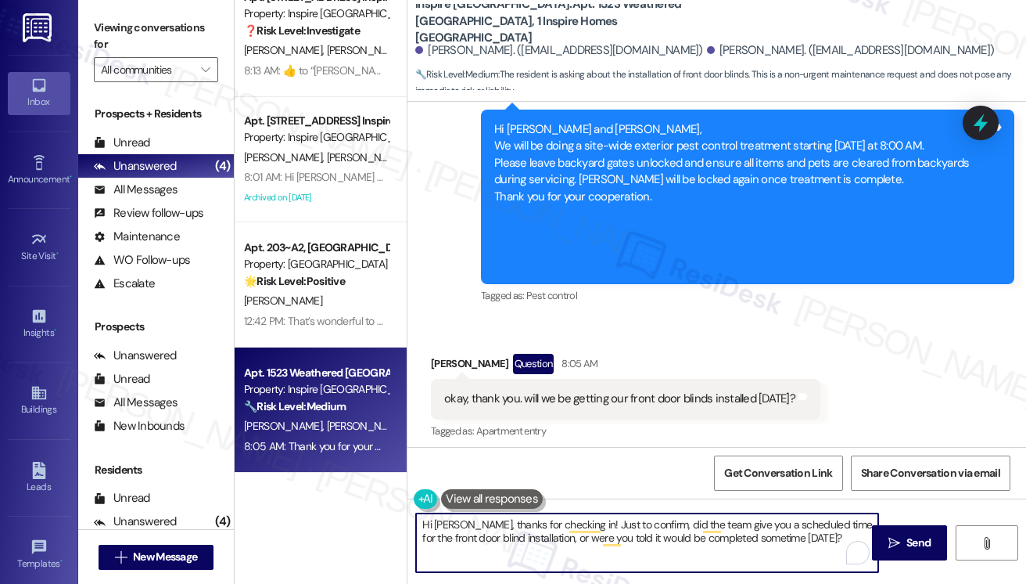
click at [466, 523] on textarea "Hi [PERSON_NAME], thanks for checking in! Just to confirm, did the team give yo…" at bounding box center [647, 542] width 462 height 59
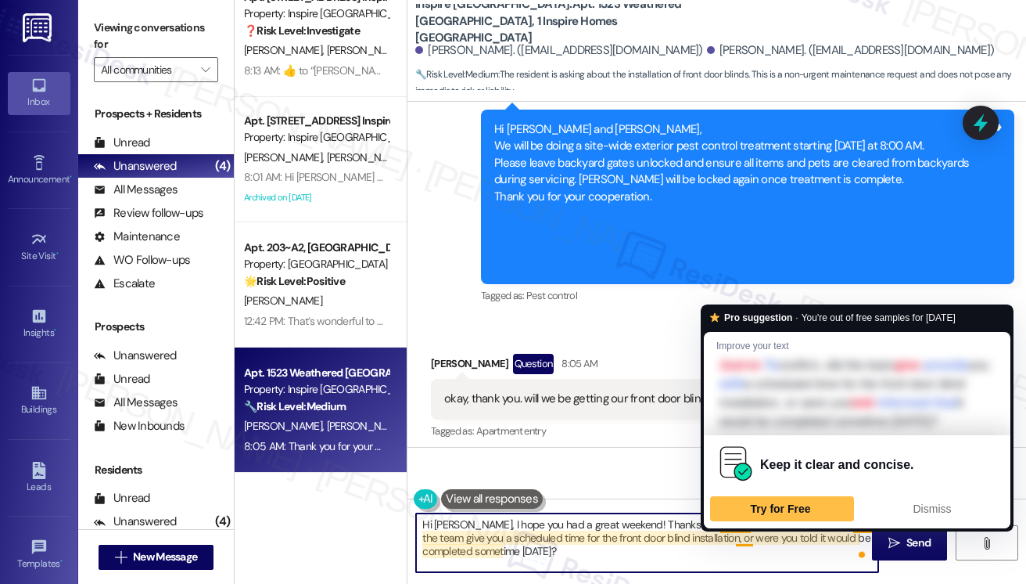
click at [687, 522] on textarea "Hi [PERSON_NAME], I hope you had a great weekend! Thanks for checking in! Just …" at bounding box center [647, 542] width 462 height 59
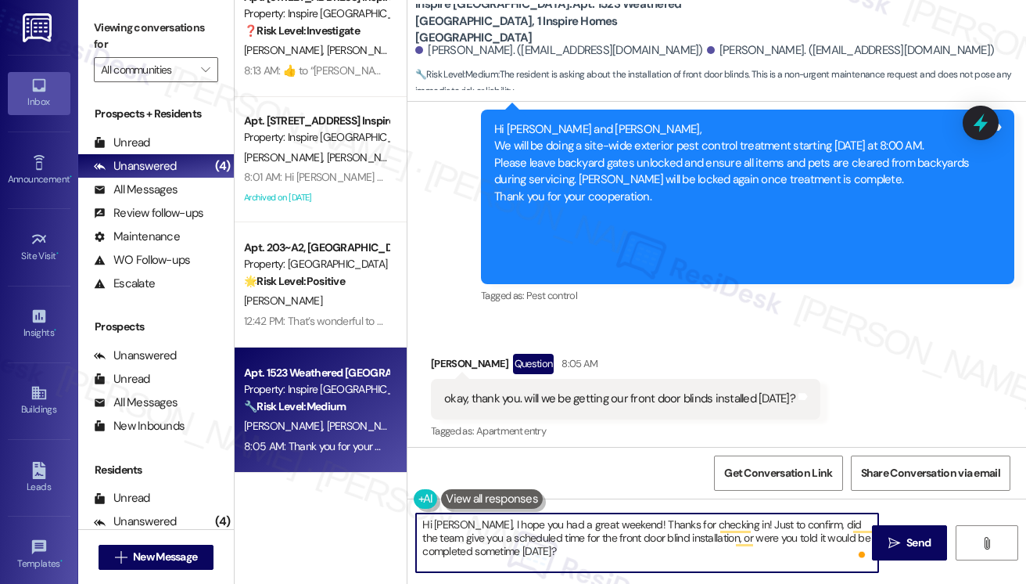
drag, startPoint x: 720, startPoint y: 523, endPoint x: 708, endPoint y: 525, distance: 11.8
click at [720, 523] on textarea "Hi [PERSON_NAME], I hope you had a great weekend! Thanks for checking in! Just …" at bounding box center [647, 542] width 462 height 59
type textarea "Hi [PERSON_NAME], I hope you had a great weekend! Thanks for checking in. Just …"
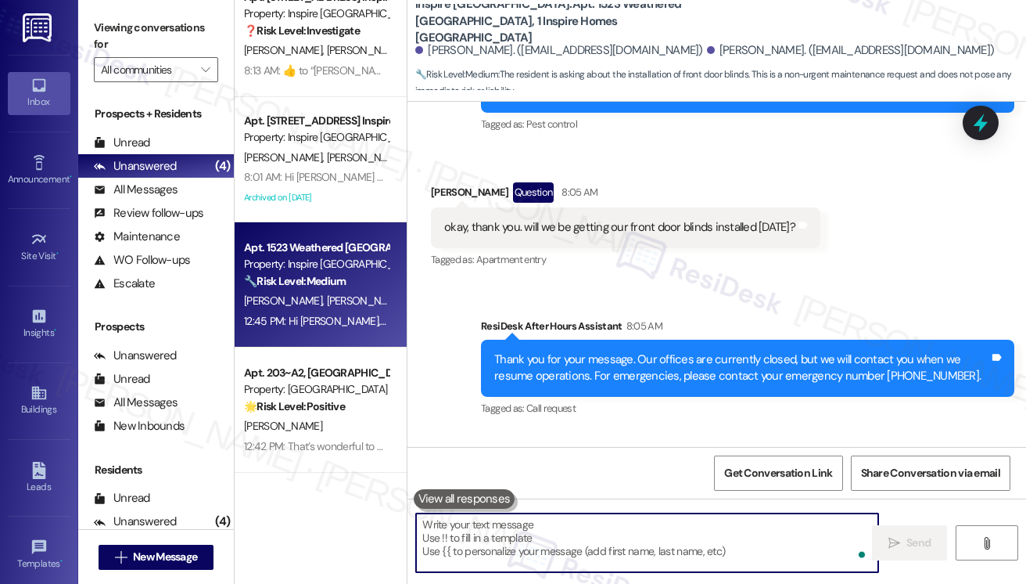
scroll to position [810, 0]
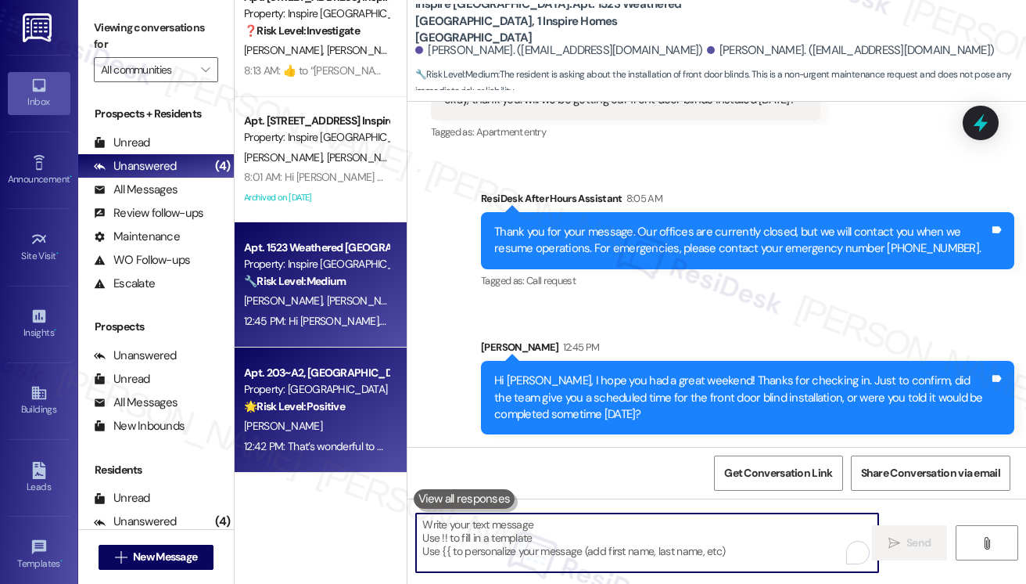
click at [321, 383] on div "Property: [GEOGRAPHIC_DATA]" at bounding box center [316, 389] width 145 height 16
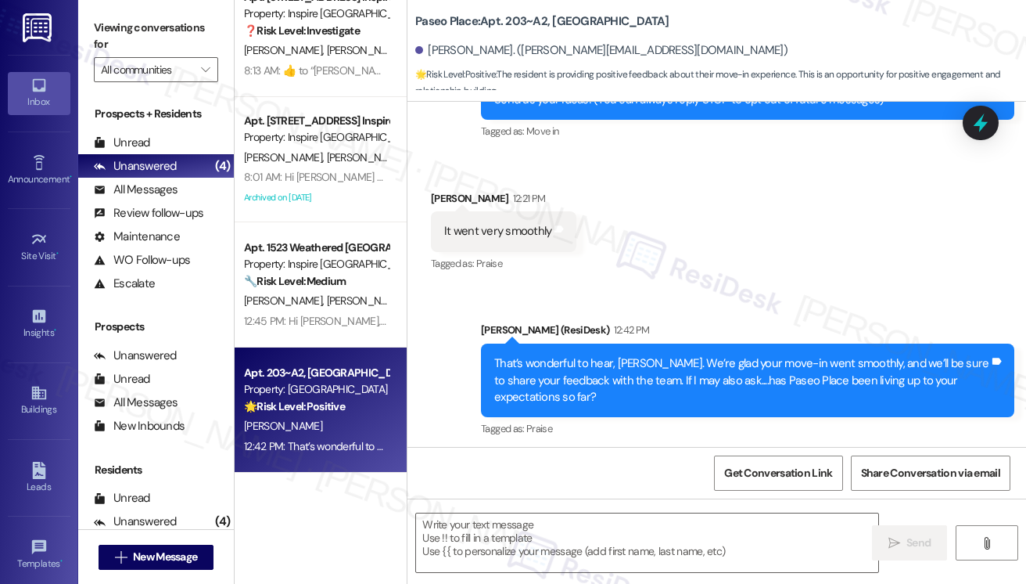
type textarea "Fetching suggested responses. Please feel free to read through the conversation…"
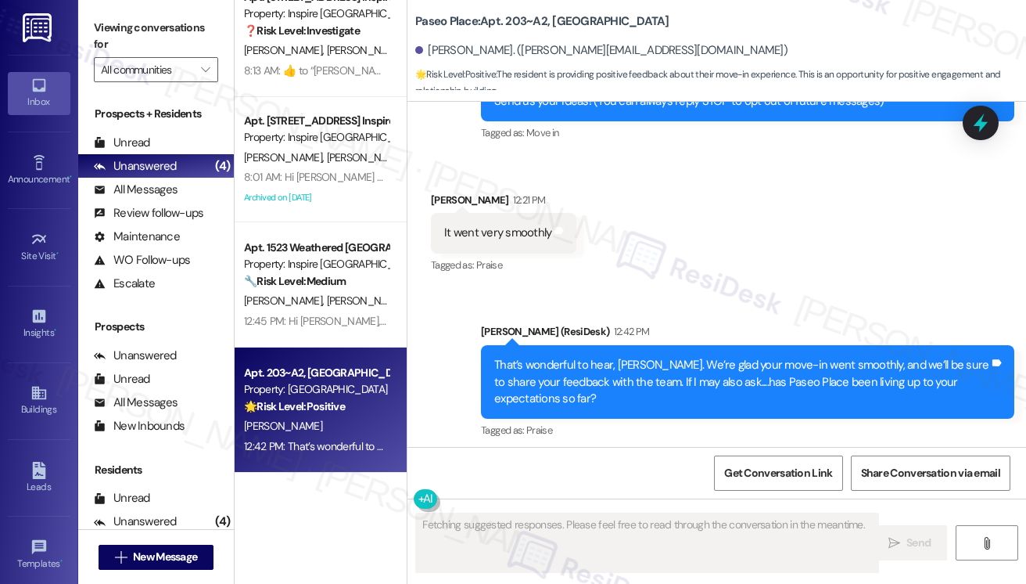
scroll to position [224, 0]
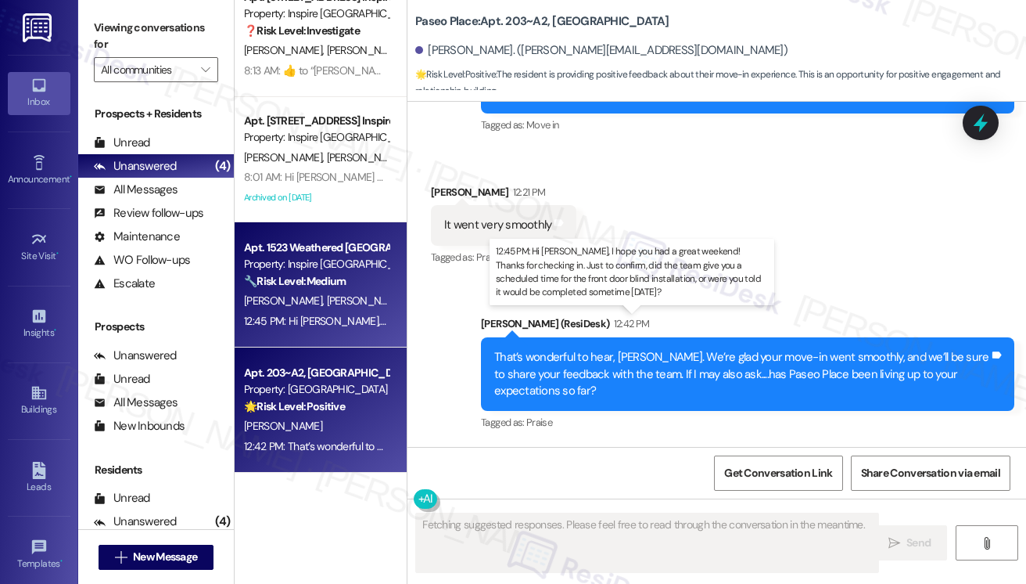
click at [322, 317] on div "12:45 PM: Hi [PERSON_NAME], I hope you had a great weekend! Thanks for checking…" at bounding box center [778, 321] width 1069 height 14
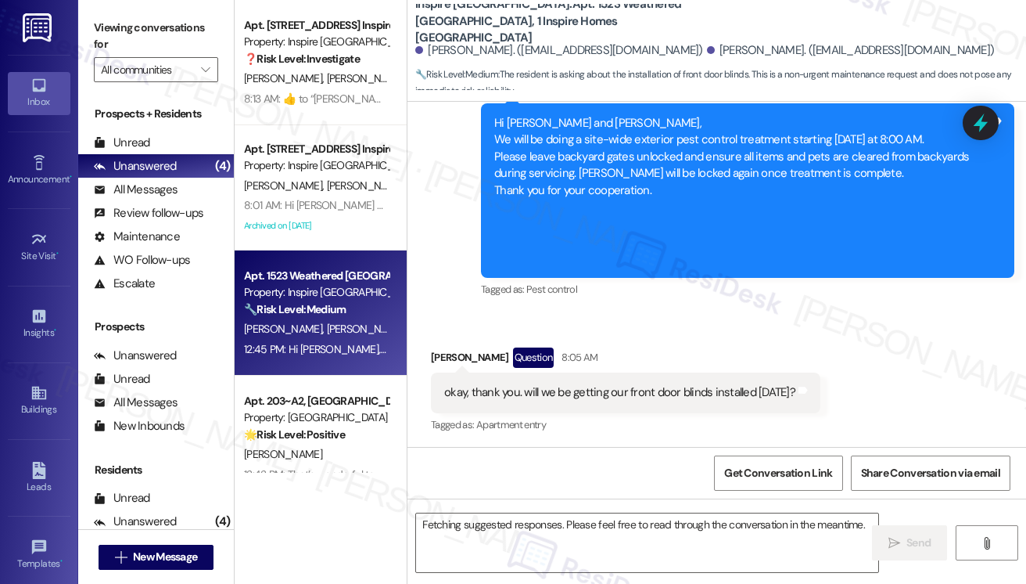
scroll to position [518, 0]
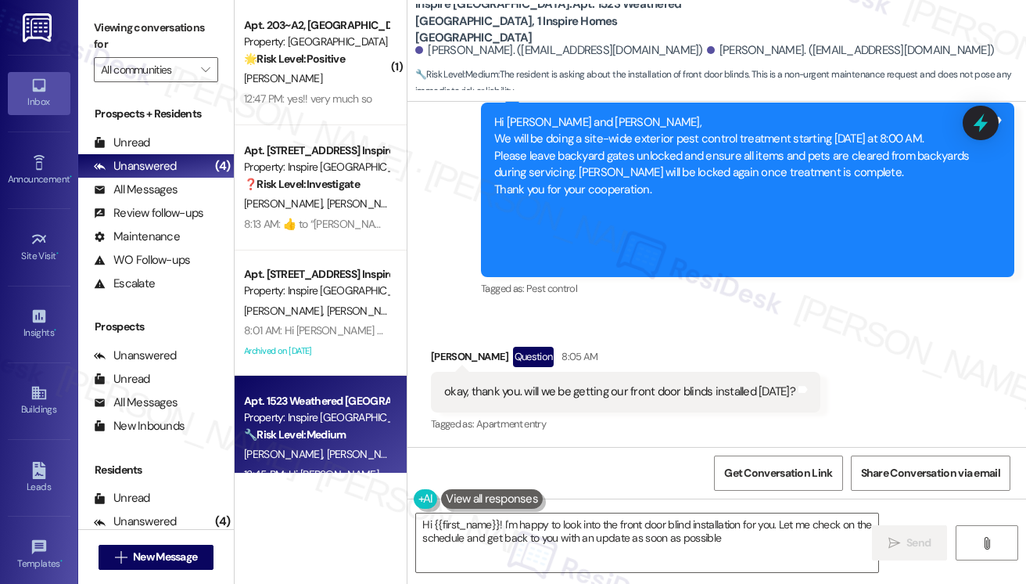
type textarea "Hi {{first_name}}! I'm happy to look into the front door blind installation for…"
